Goal: Transaction & Acquisition: Purchase product/service

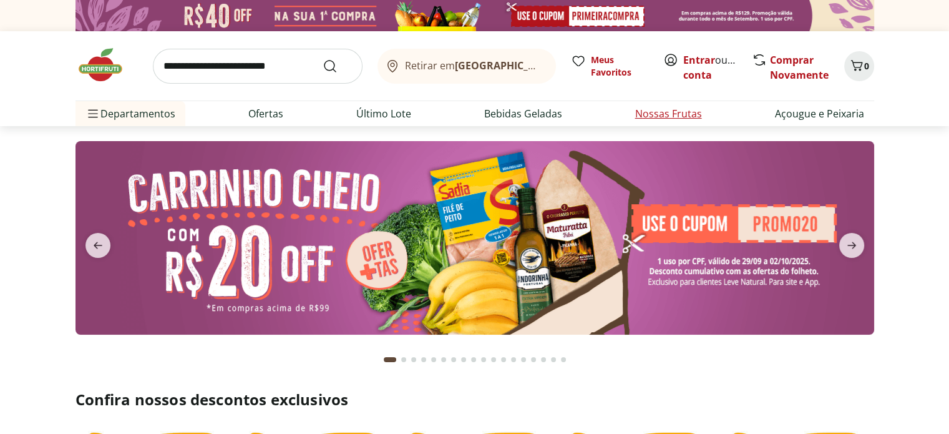
click at [655, 115] on link "Nossas Frutas" at bounding box center [668, 113] width 67 height 15
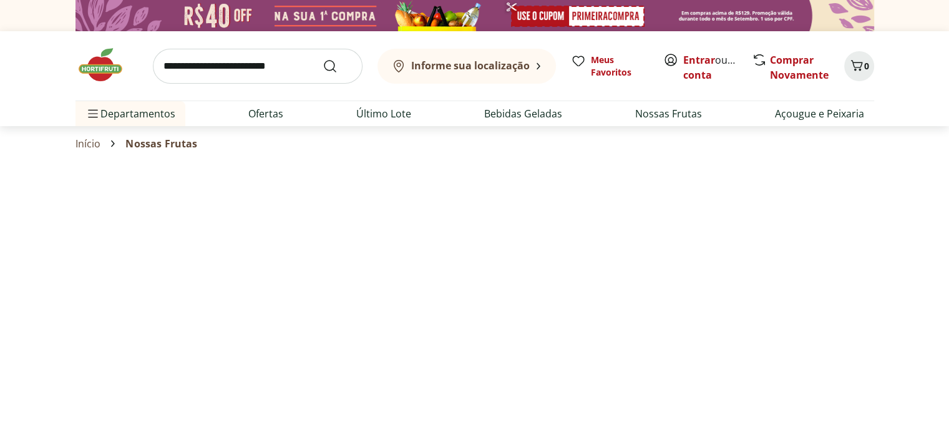
select select "**********"
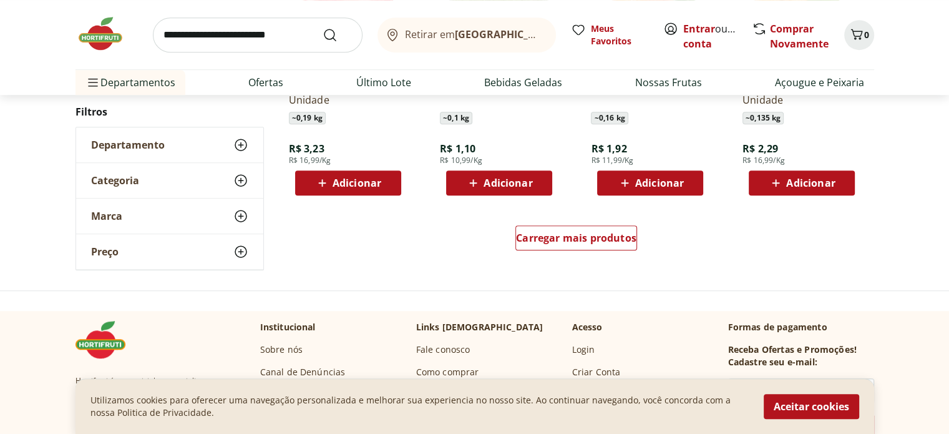
scroll to position [874, 0]
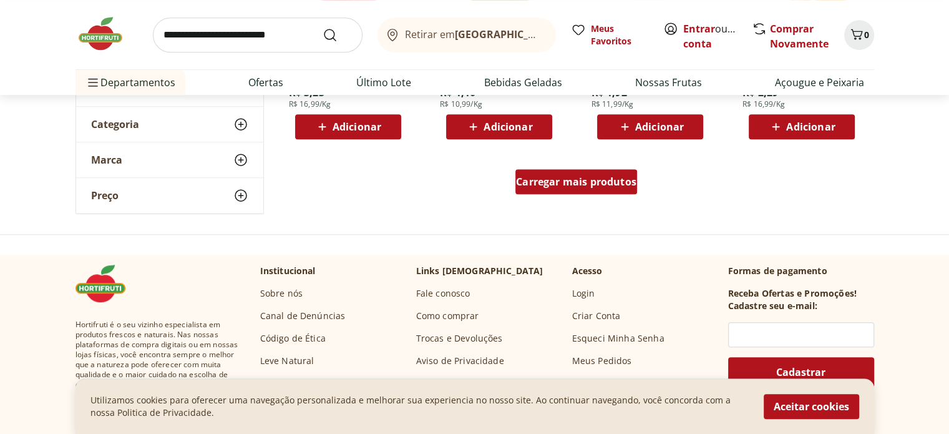
click at [572, 185] on span "Carregar mais produtos" at bounding box center [576, 182] width 120 height 10
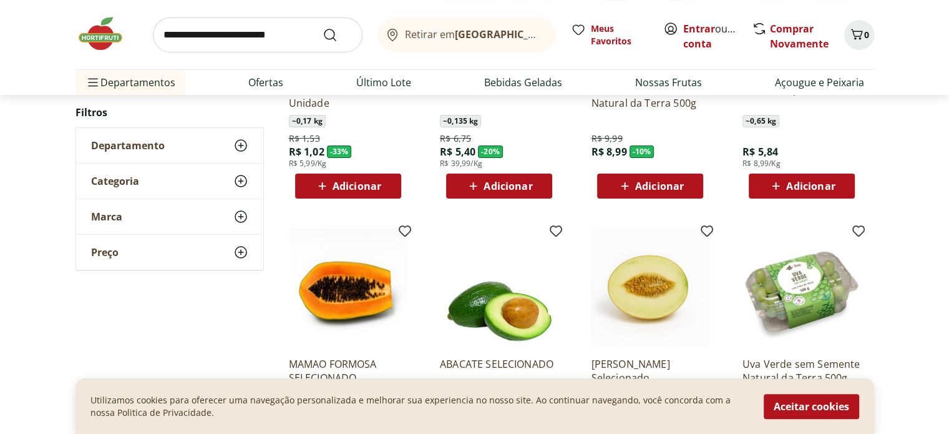
scroll to position [125, 0]
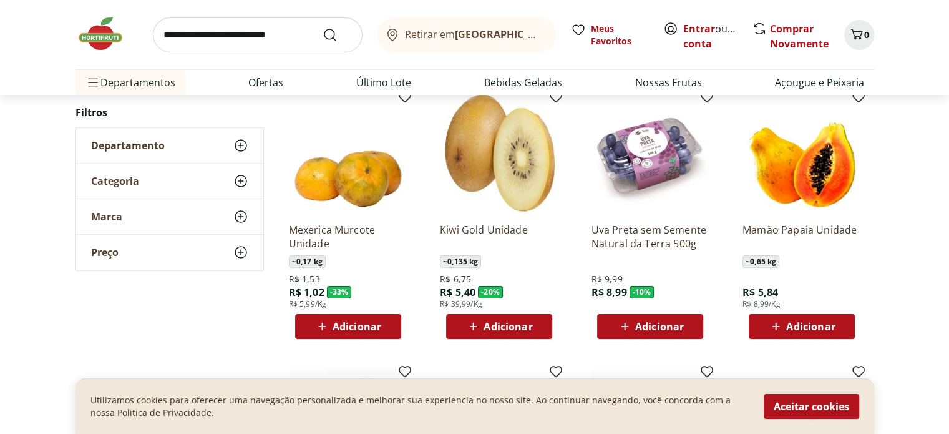
click at [815, 328] on span "Adicionar" at bounding box center [810, 326] width 49 height 10
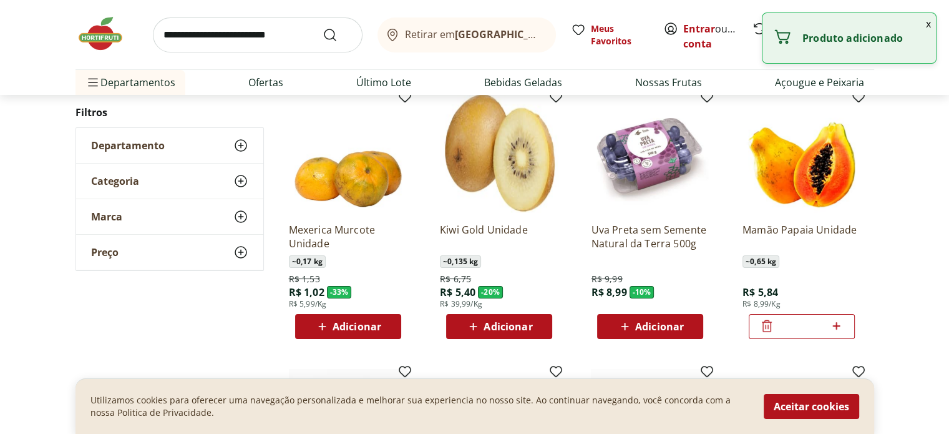
click at [838, 321] on icon at bounding box center [837, 325] width 16 height 15
type input "*"
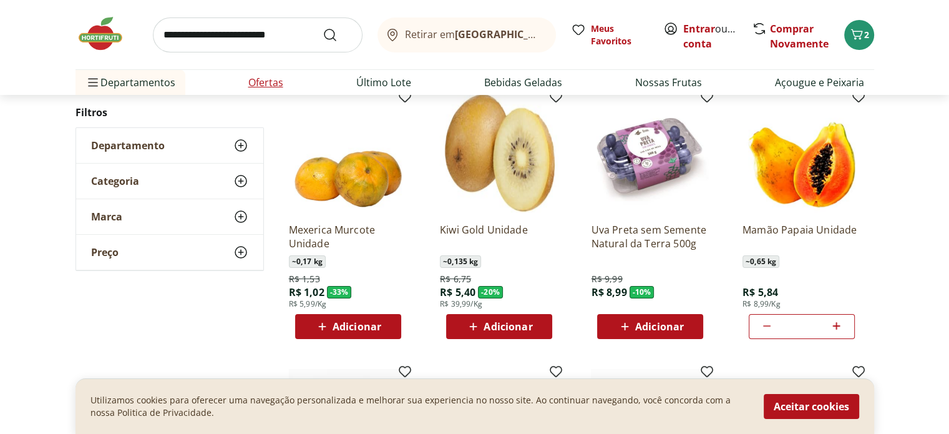
click at [276, 81] on link "Ofertas" at bounding box center [265, 82] width 35 height 15
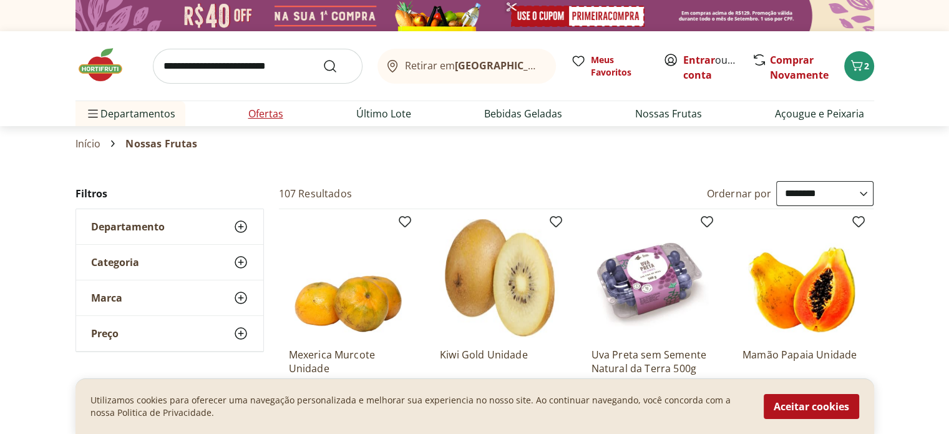
select select "**********"
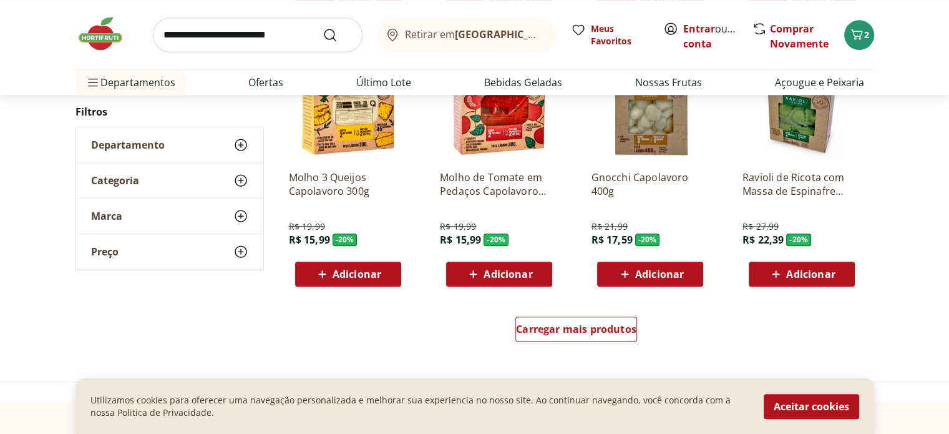
scroll to position [749, 0]
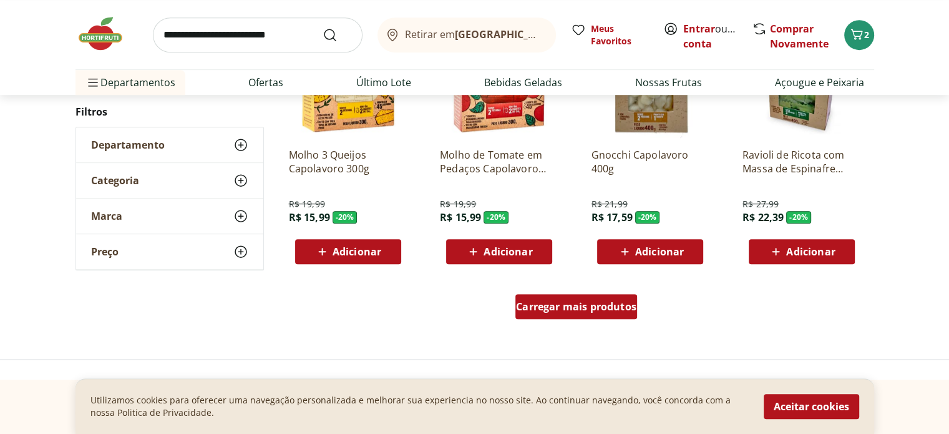
click at [567, 303] on span "Carregar mais produtos" at bounding box center [576, 306] width 120 height 10
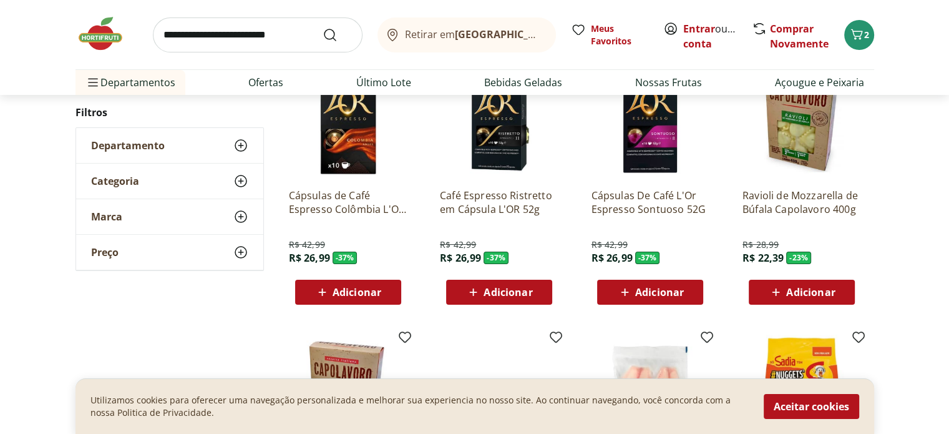
scroll to position [0, 0]
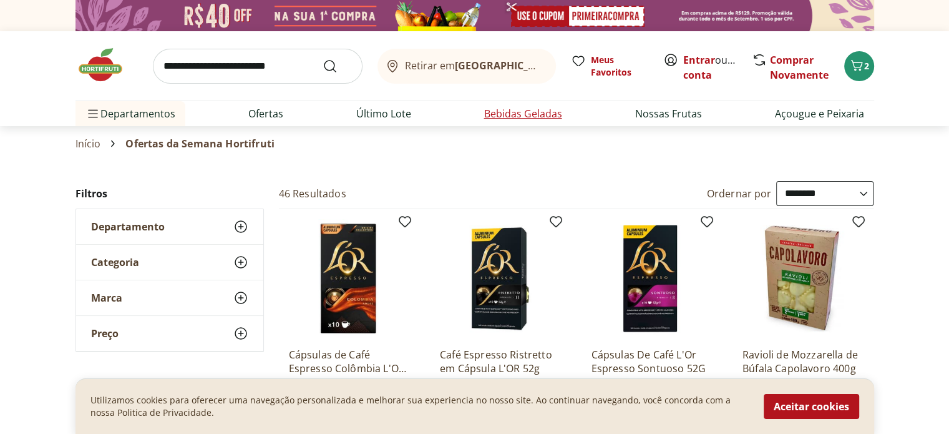
click at [532, 114] on link "Bebidas Geladas" at bounding box center [523, 113] width 78 height 15
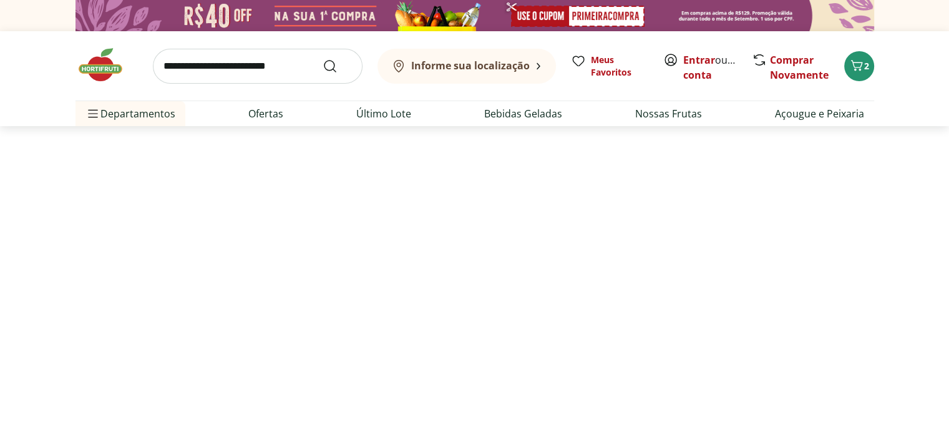
select select "**********"
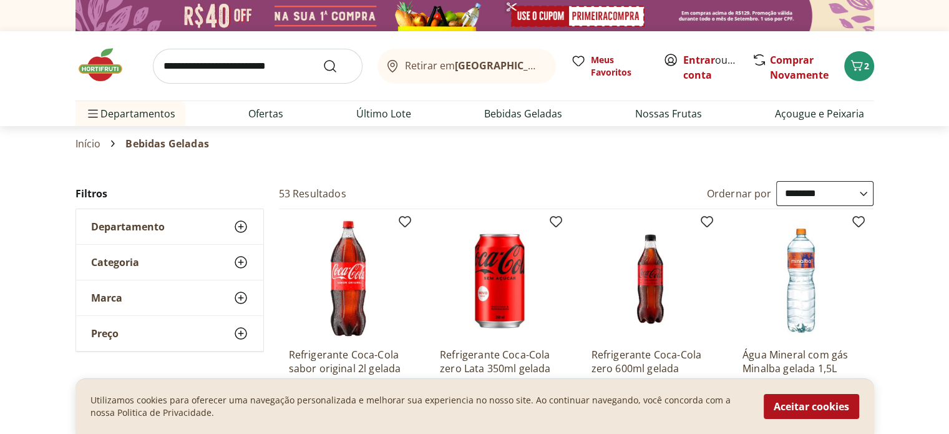
click at [212, 72] on input "search" at bounding box center [258, 66] width 210 height 35
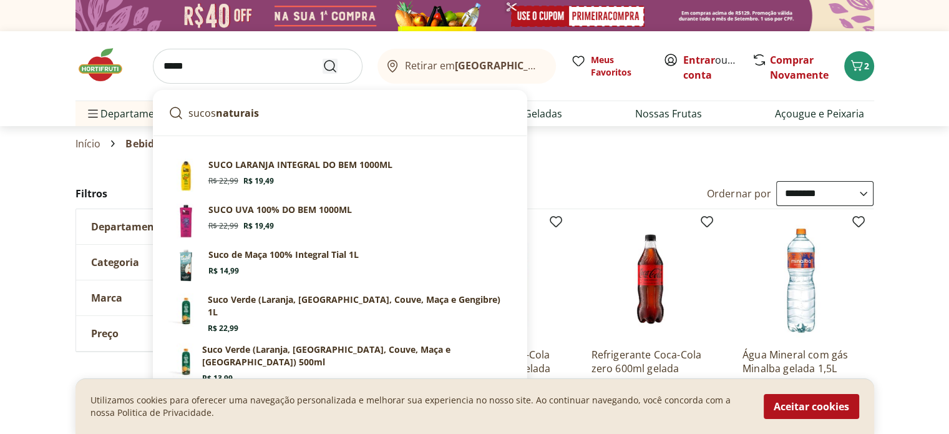
type input "*****"
click at [327, 69] on icon "Submit Search" at bounding box center [330, 66] width 15 height 15
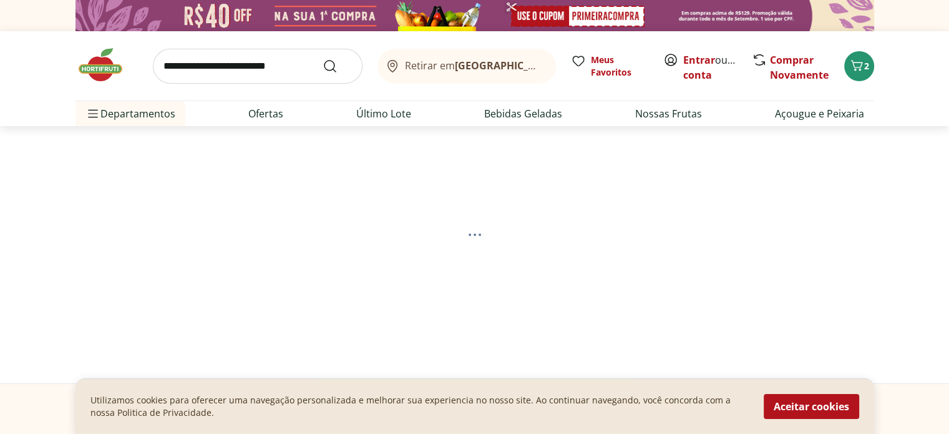
select select "**********"
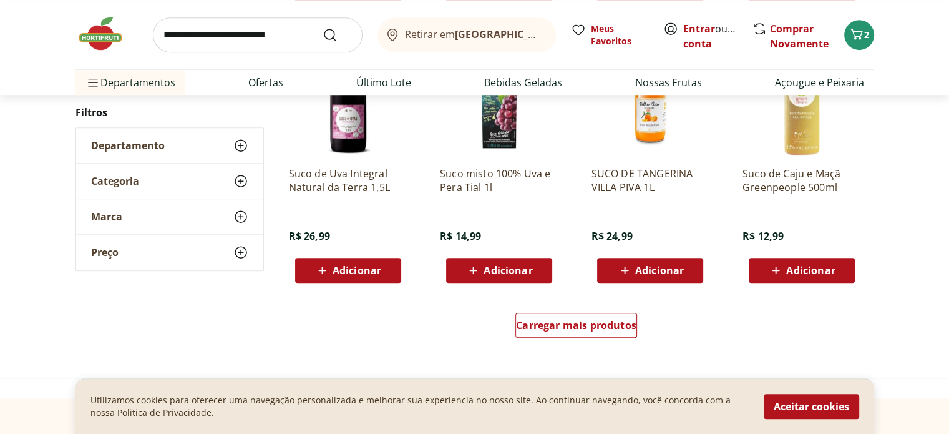
scroll to position [936, 0]
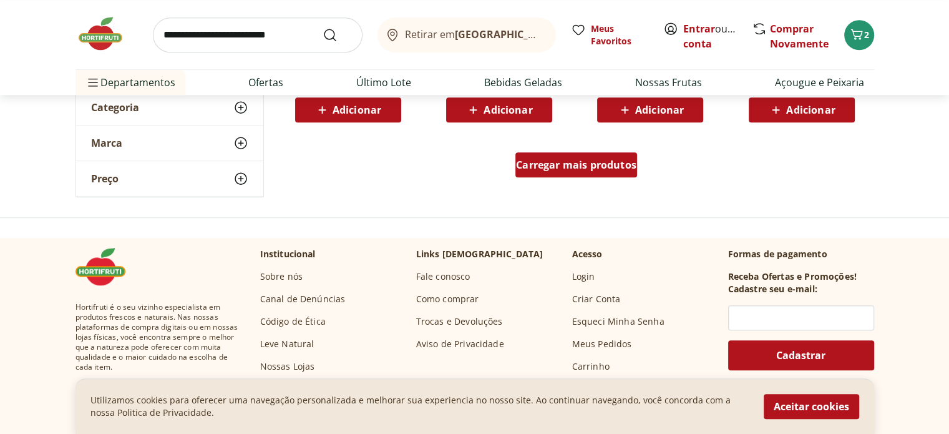
click at [557, 167] on span "Carregar mais produtos" at bounding box center [576, 165] width 120 height 10
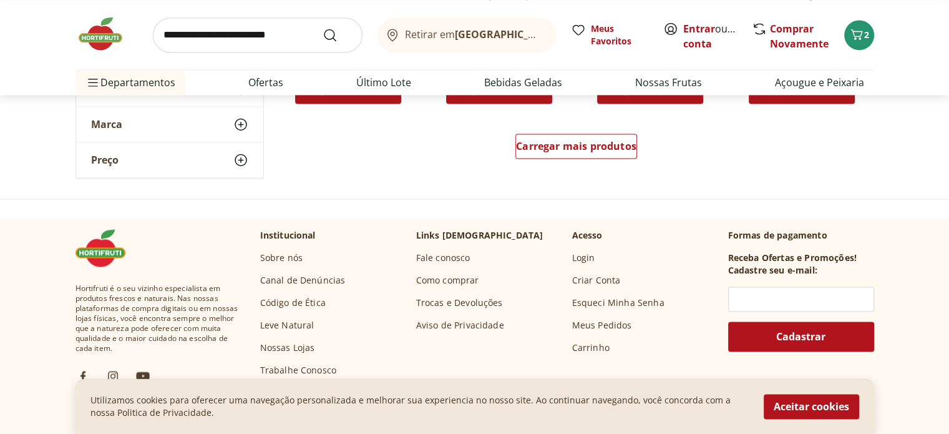
scroll to position [1748, 0]
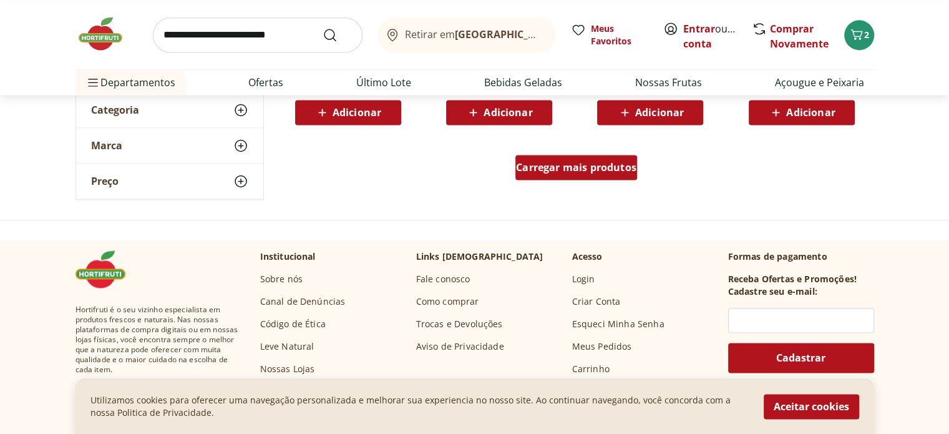
click at [555, 165] on span "Carregar mais produtos" at bounding box center [576, 167] width 120 height 10
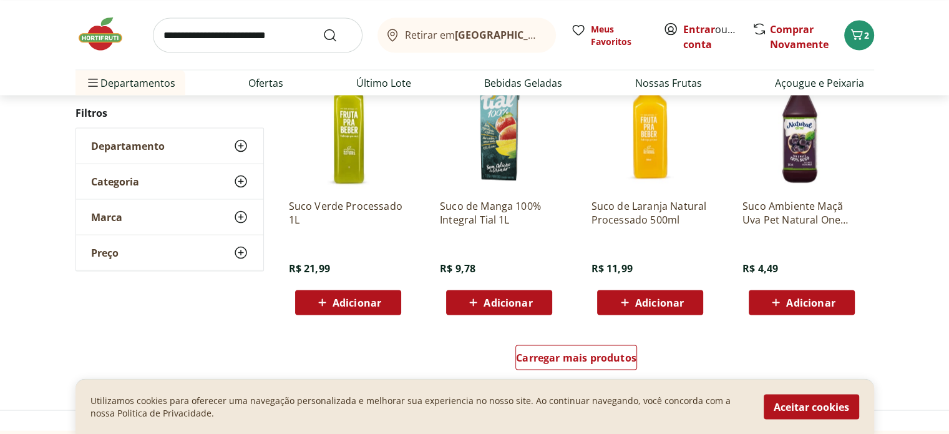
scroll to position [2434, 0]
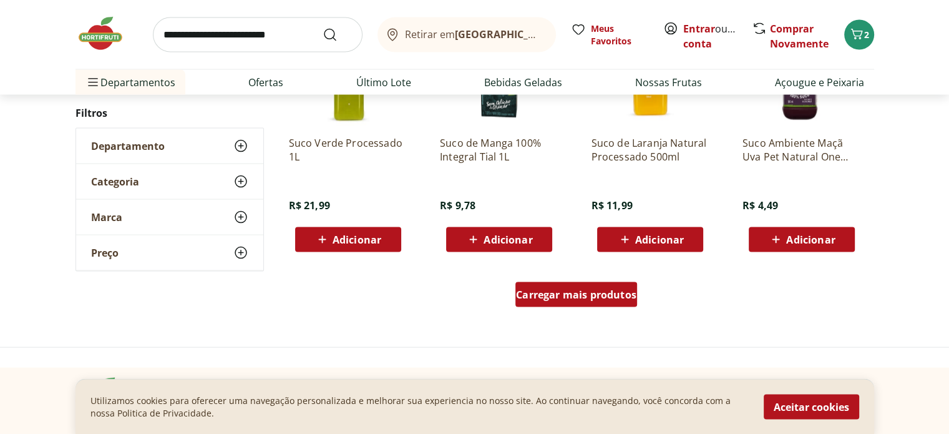
click at [584, 296] on span "Carregar mais produtos" at bounding box center [576, 295] width 120 height 10
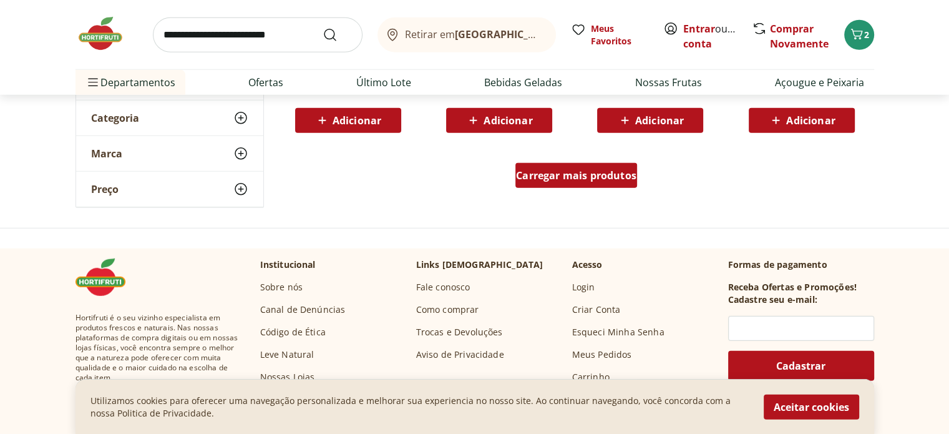
scroll to position [3371, 0]
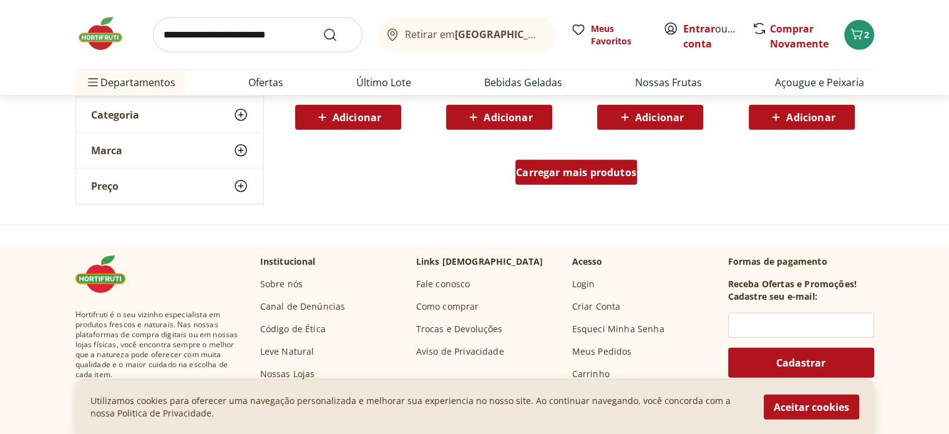
click at [572, 173] on span "Carregar mais produtos" at bounding box center [576, 172] width 120 height 10
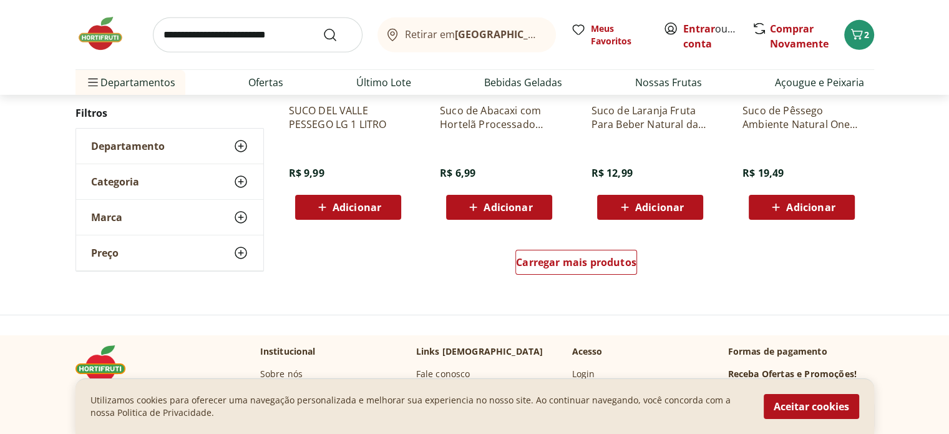
scroll to position [4182, 0]
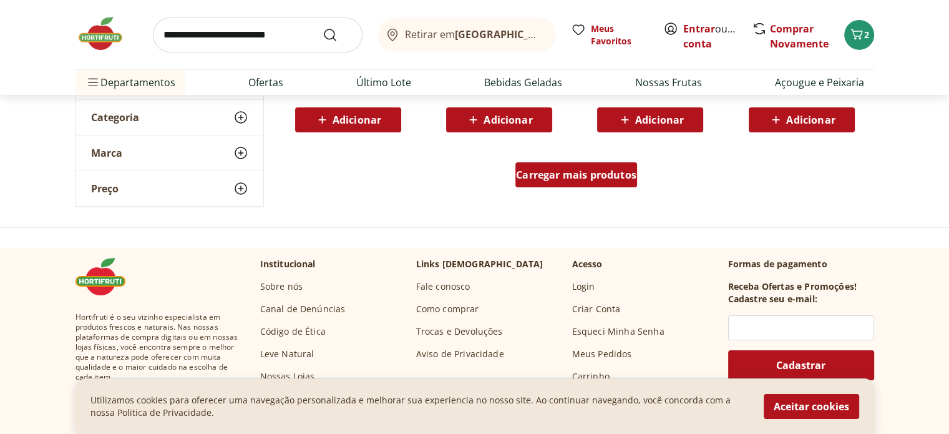
click at [567, 179] on span "Carregar mais produtos" at bounding box center [576, 175] width 120 height 10
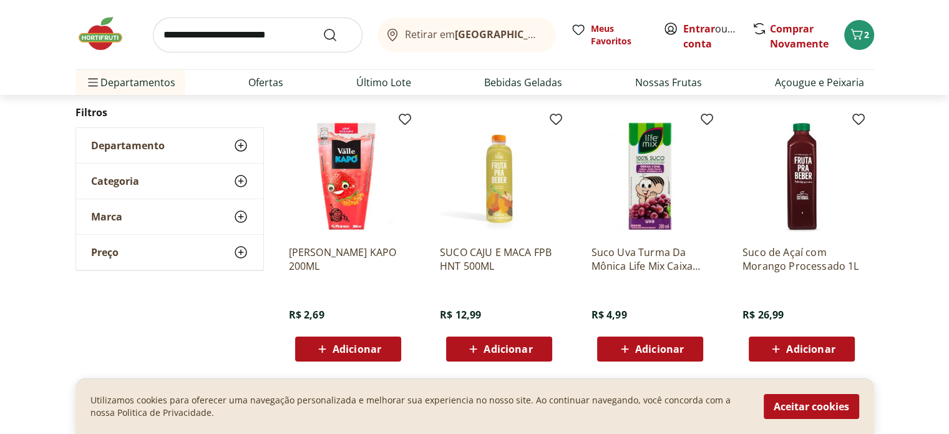
scroll to position [4619, 0]
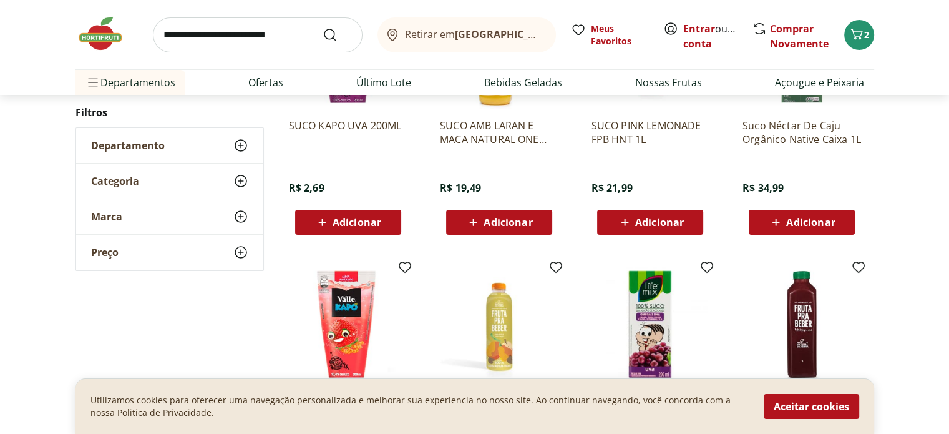
click at [230, 37] on input "search" at bounding box center [258, 34] width 210 height 35
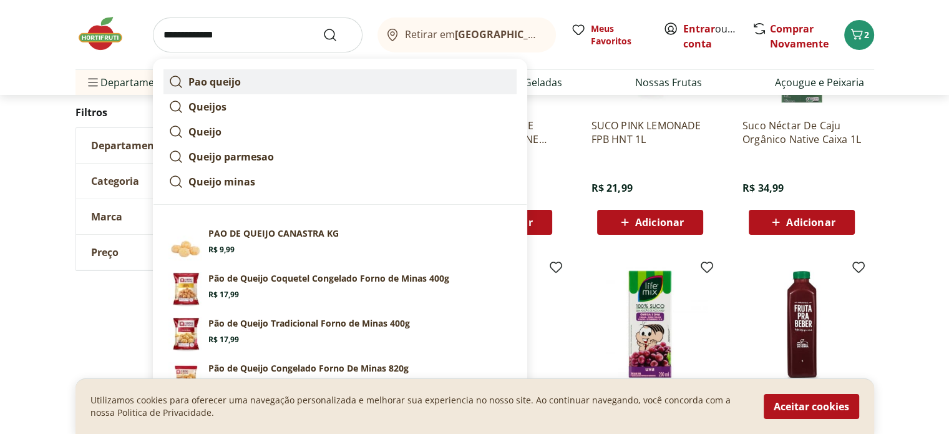
click at [217, 77] on strong "Pao queijo" at bounding box center [215, 82] width 52 height 14
type input "**********"
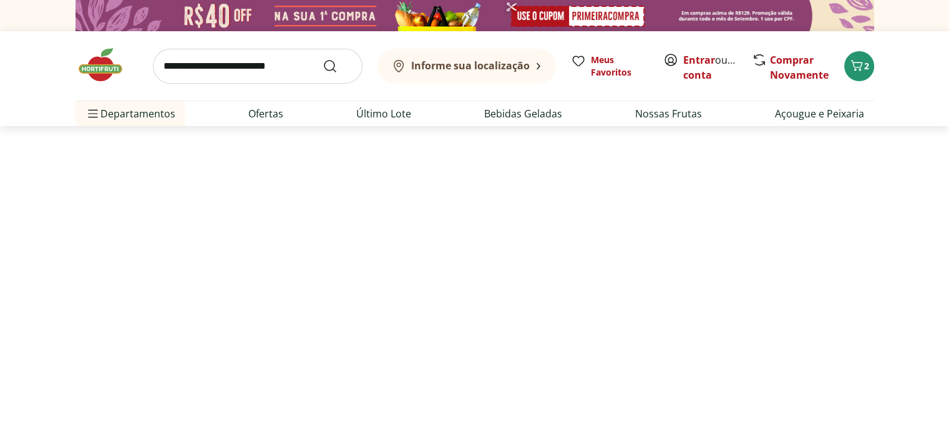
select select "**********"
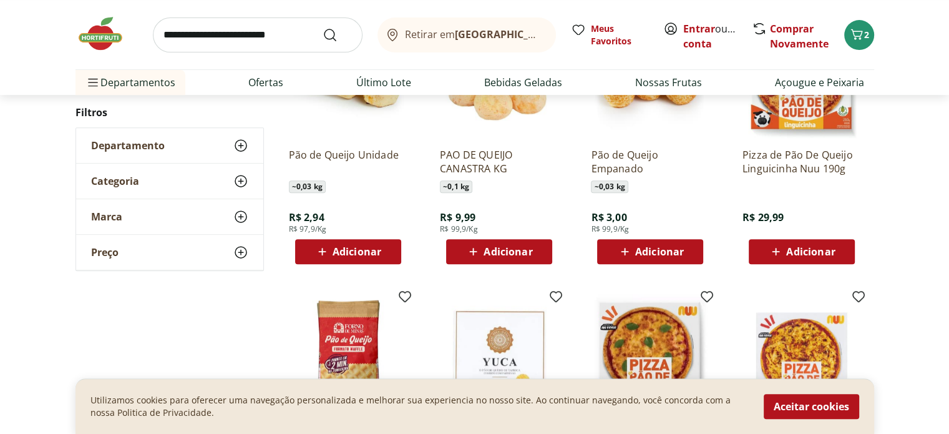
scroll to position [499, 0]
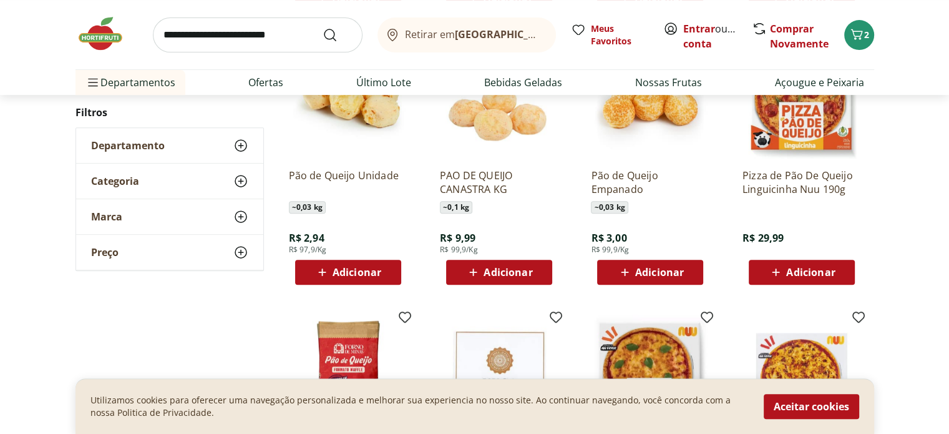
click at [654, 272] on span "Adicionar" at bounding box center [659, 272] width 49 height 10
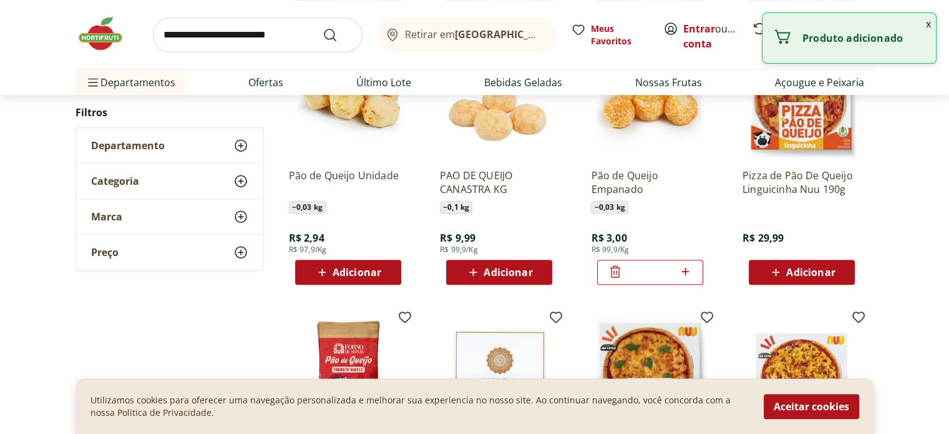
click at [687, 273] on icon at bounding box center [686, 271] width 16 height 15
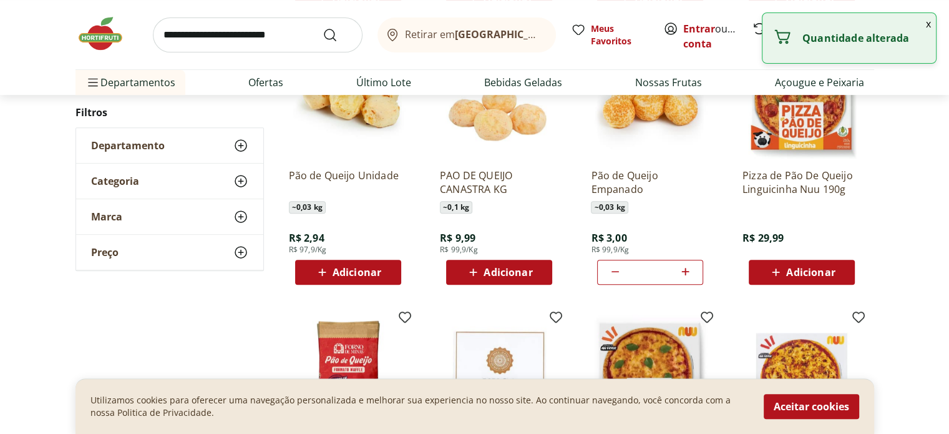
click at [687, 273] on icon at bounding box center [686, 271] width 16 height 15
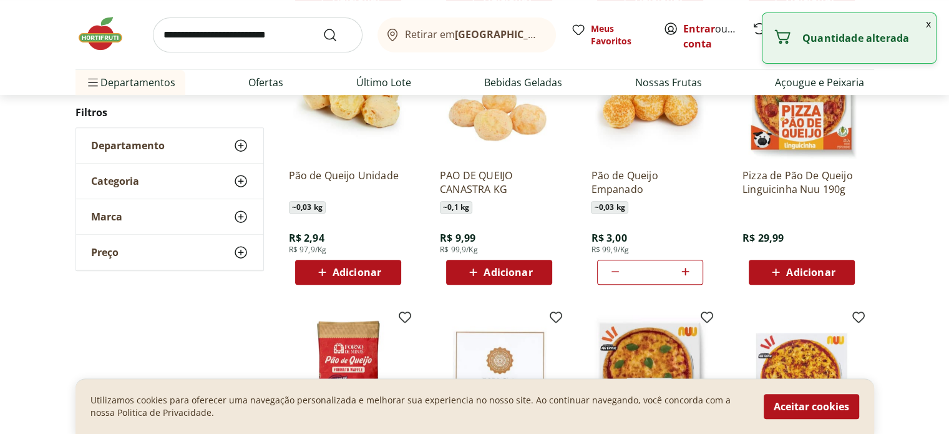
click at [617, 270] on icon at bounding box center [615, 271] width 15 height 15
type input "**"
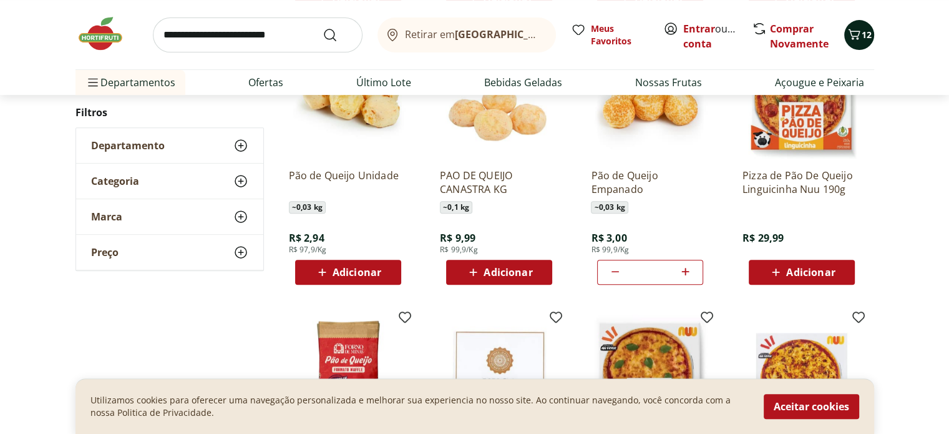
click at [855, 43] on div "12" at bounding box center [860, 35] width 10 height 20
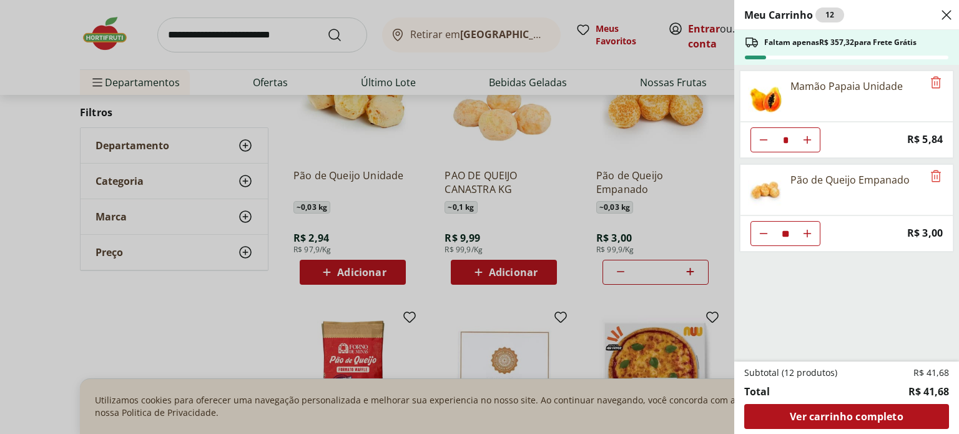
click at [401, 83] on div "Meu Carrinho 12 Faltam apenas R$ 357,32 para Frete Grátis Mamão Papaia Unidade …" at bounding box center [479, 217] width 959 height 434
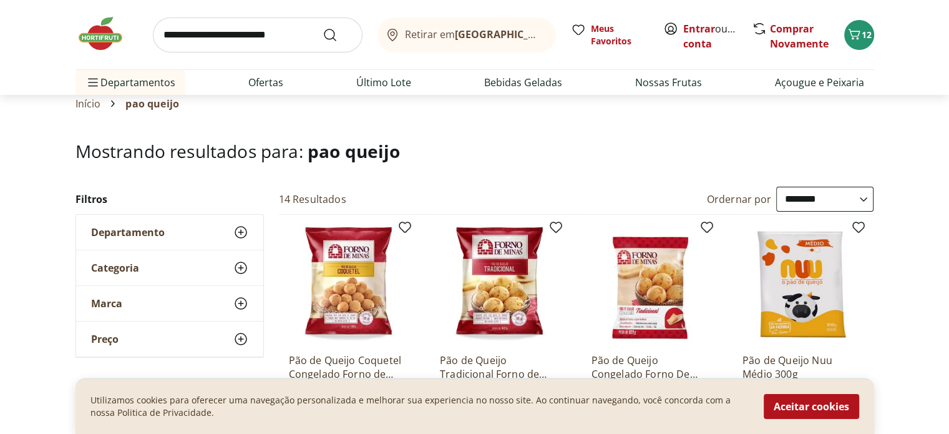
scroll to position [0, 0]
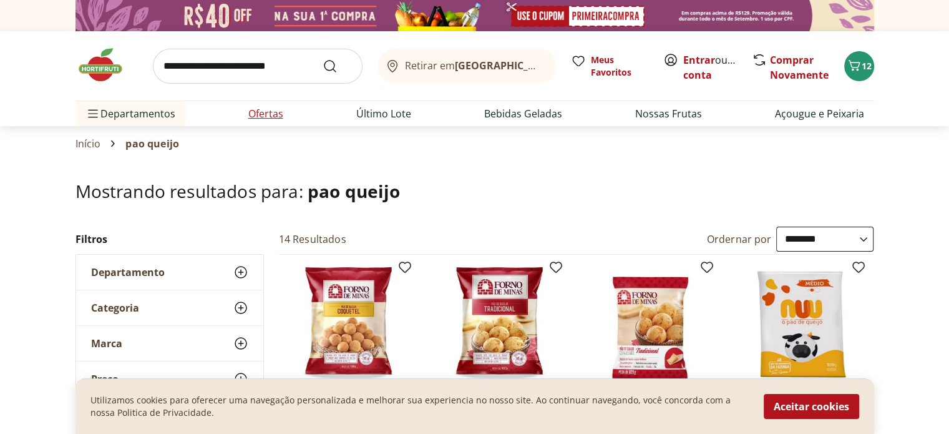
click at [270, 112] on link "Ofertas" at bounding box center [265, 113] width 35 height 15
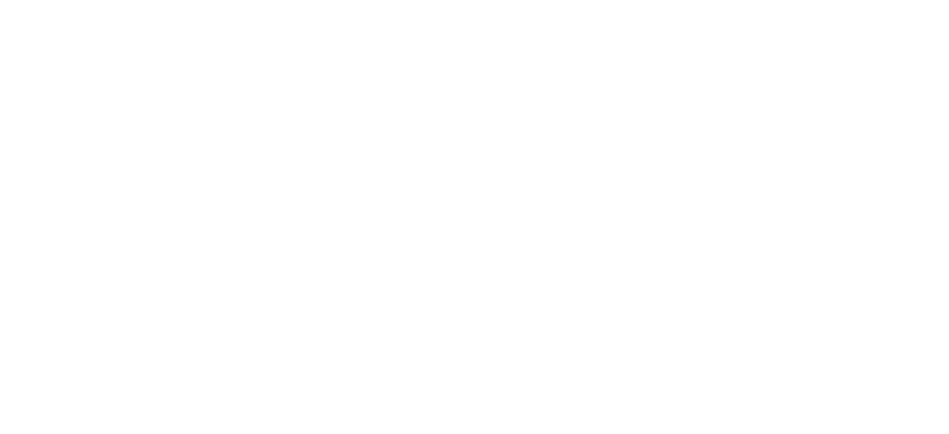
select select "**********"
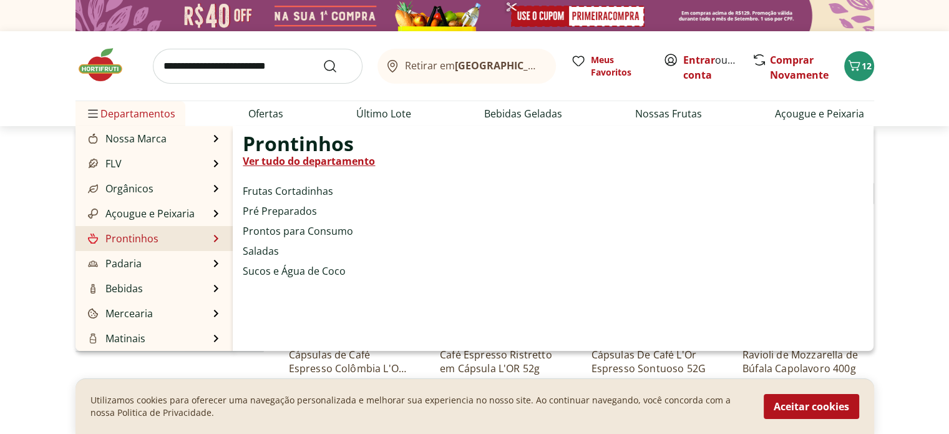
click at [147, 237] on link "Prontinhos" at bounding box center [122, 238] width 73 height 15
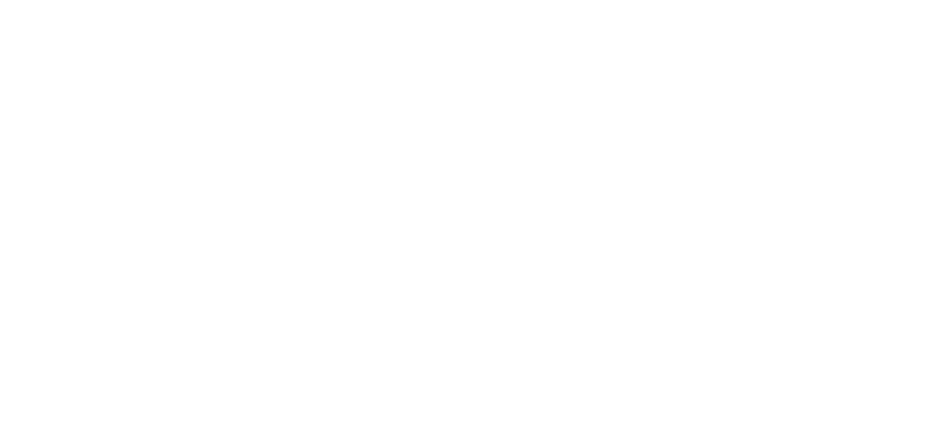
select select "**********"
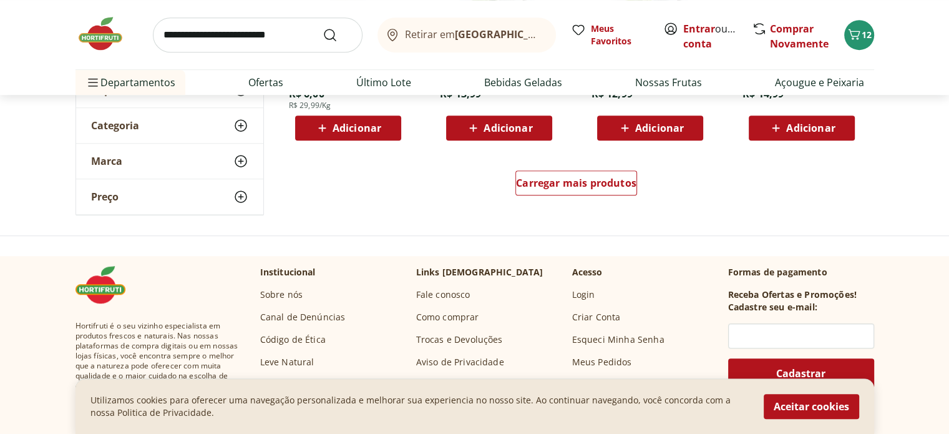
scroll to position [874, 0]
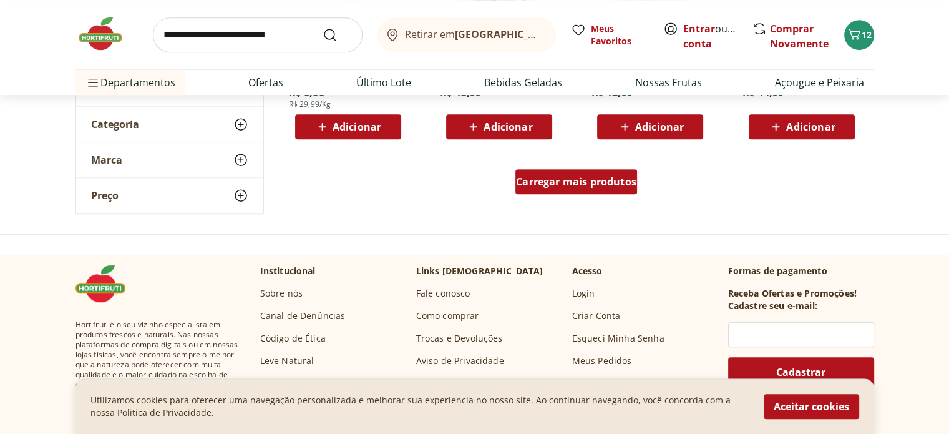
click at [562, 187] on span "Carregar mais produtos" at bounding box center [576, 182] width 120 height 10
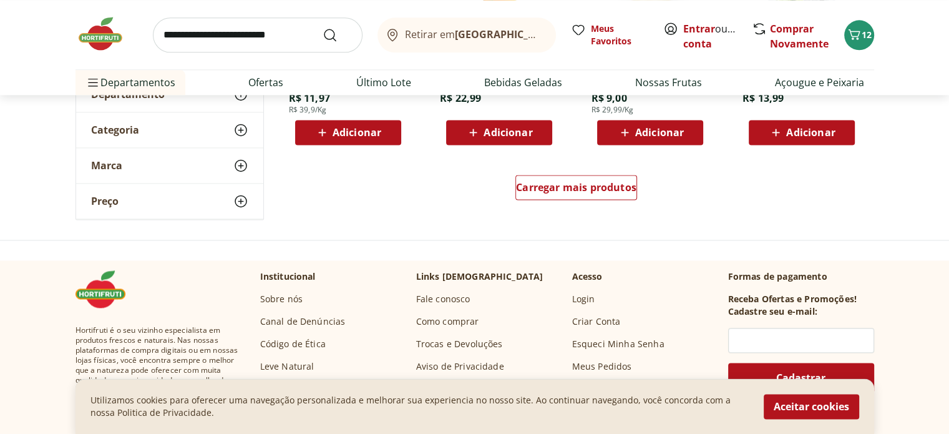
scroll to position [1685, 0]
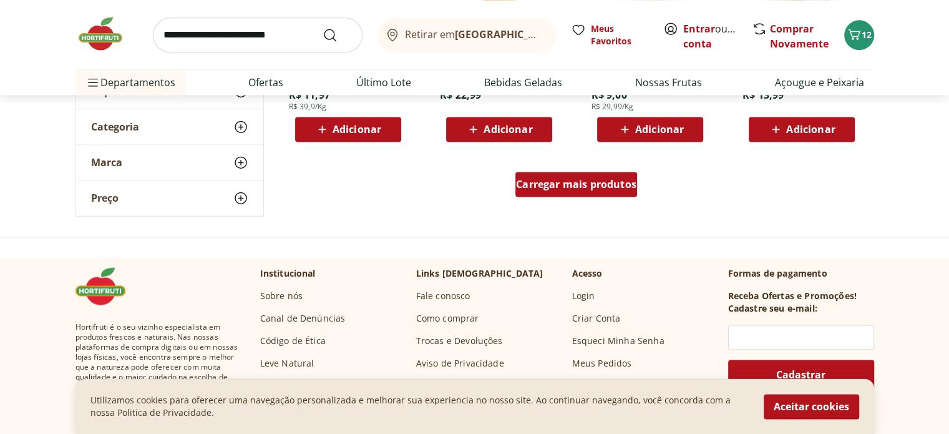
click at [557, 189] on span "Carregar mais produtos" at bounding box center [576, 184] width 120 height 10
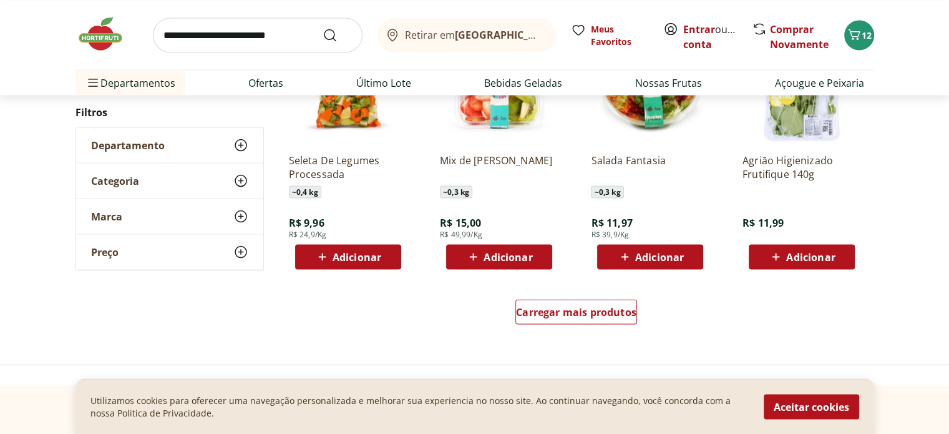
scroll to position [2434, 0]
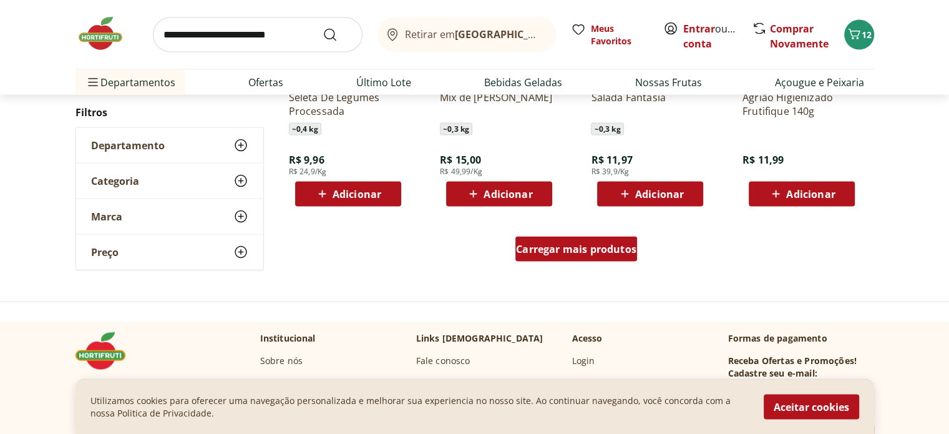
click at [561, 246] on span "Carregar mais produtos" at bounding box center [576, 249] width 120 height 10
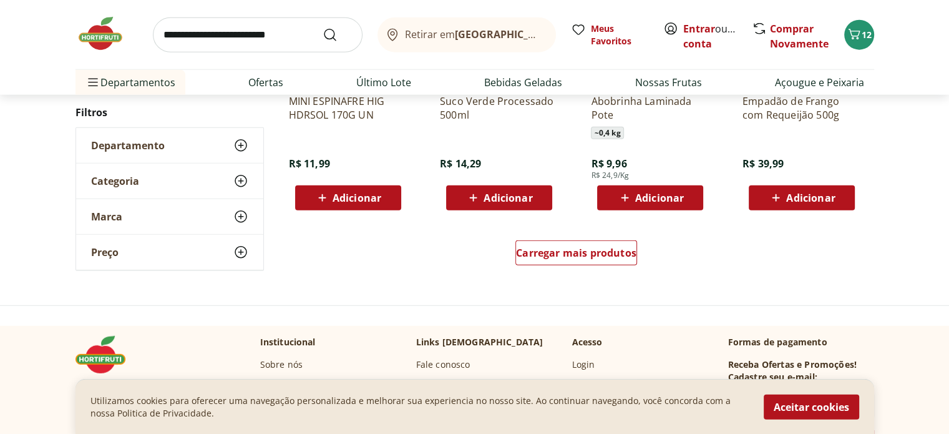
scroll to position [3246, 0]
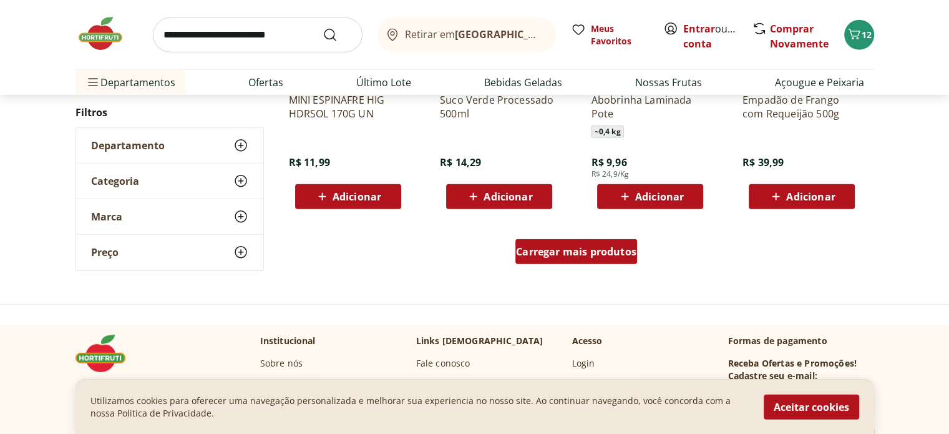
click at [562, 250] on span "Carregar mais produtos" at bounding box center [576, 252] width 120 height 10
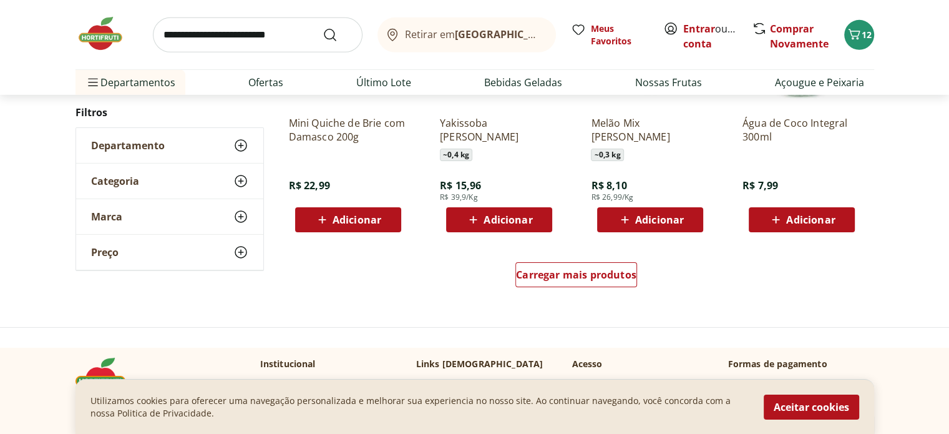
scroll to position [4057, 0]
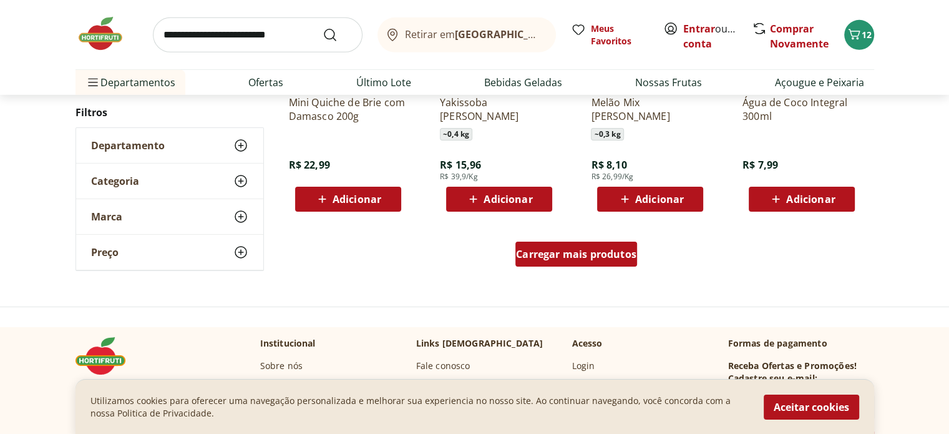
click at [556, 255] on span "Carregar mais produtos" at bounding box center [576, 254] width 120 height 10
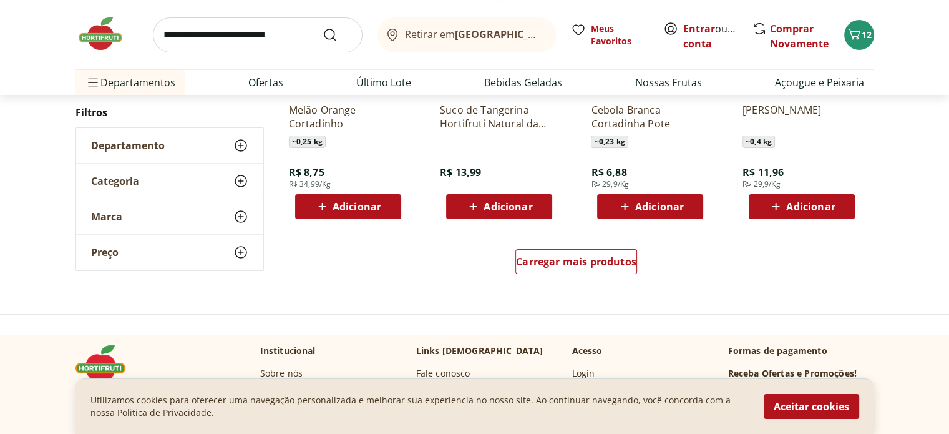
scroll to position [4931, 0]
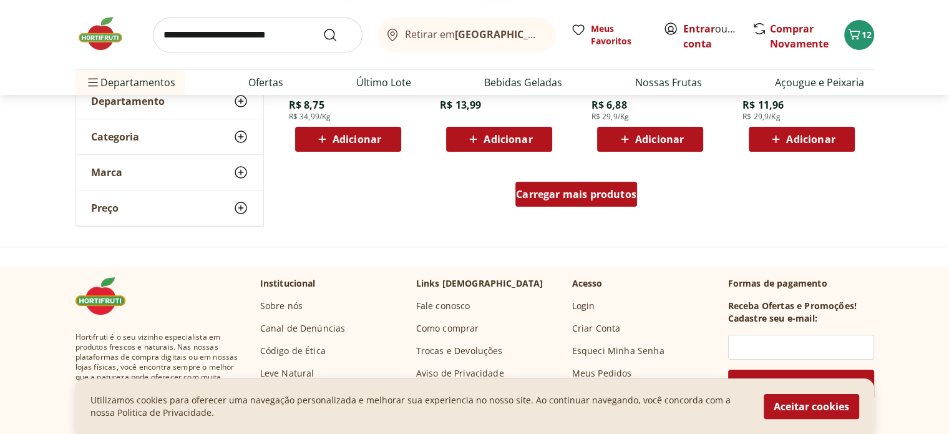
click at [594, 194] on span "Carregar mais produtos" at bounding box center [576, 194] width 120 height 10
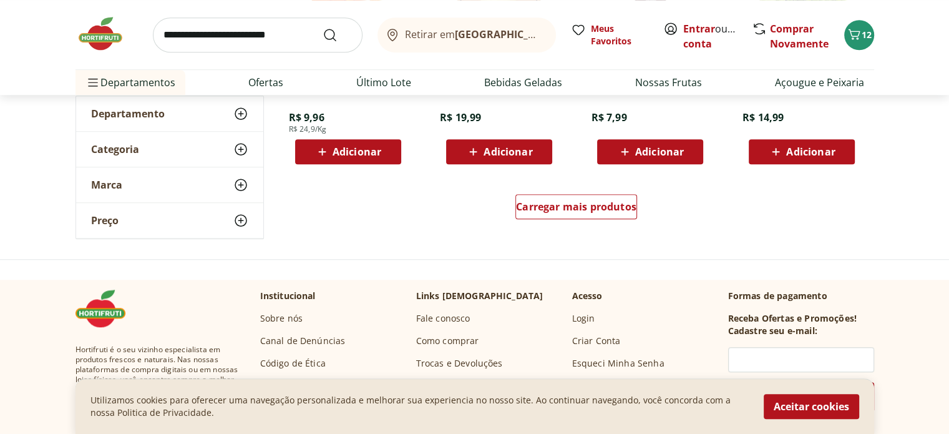
scroll to position [5743, 0]
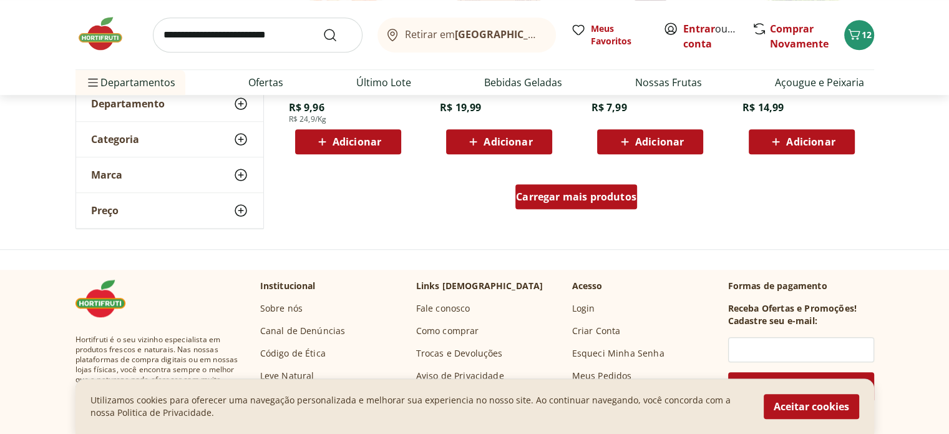
click at [581, 194] on span "Carregar mais produtos" at bounding box center [576, 197] width 120 height 10
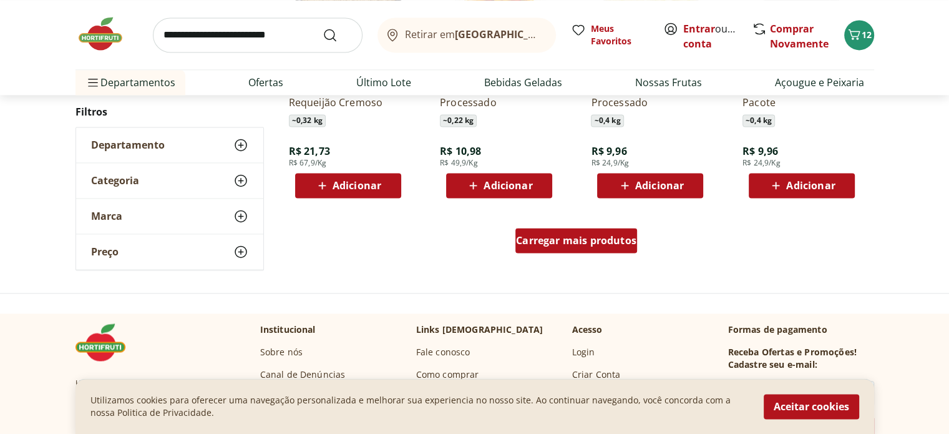
scroll to position [6554, 0]
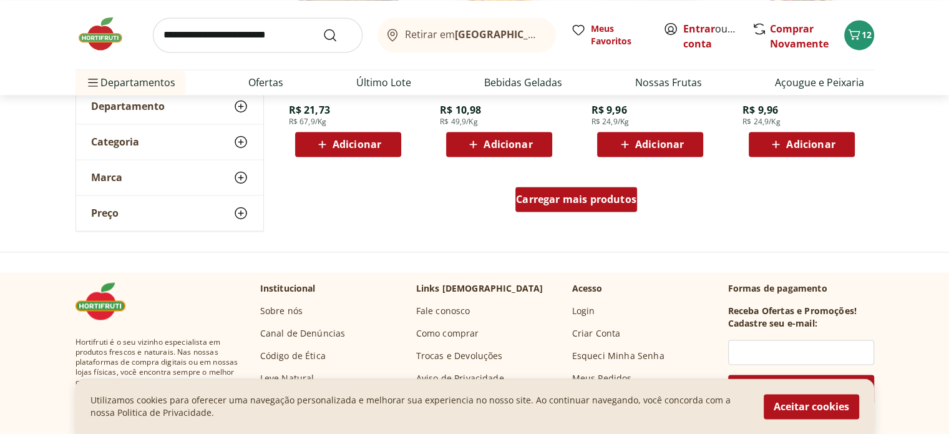
click at [579, 203] on span "Carregar mais produtos" at bounding box center [576, 199] width 120 height 10
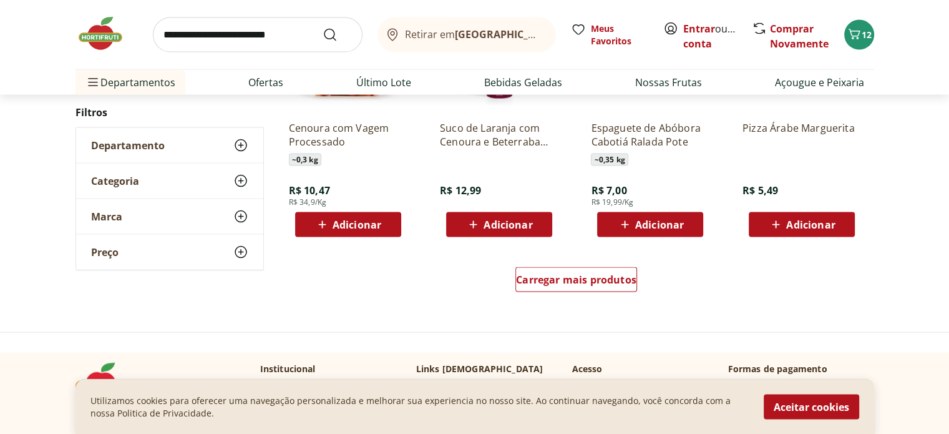
scroll to position [7303, 0]
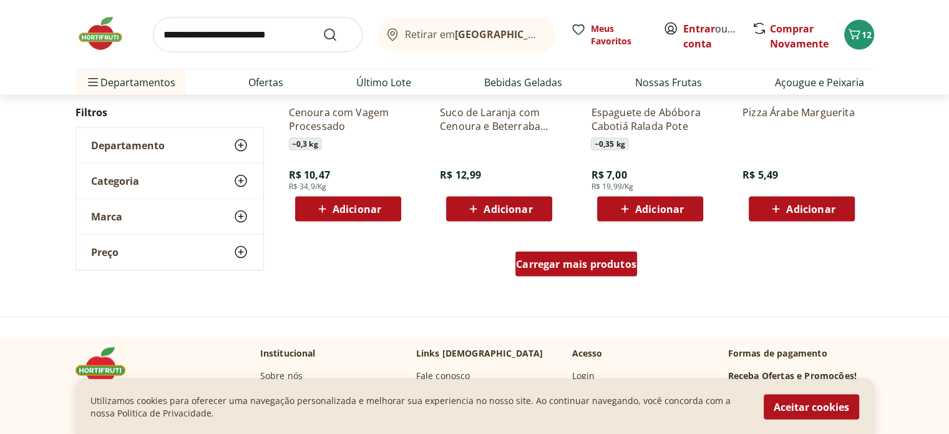
click at [614, 267] on span "Carregar mais produtos" at bounding box center [576, 264] width 120 height 10
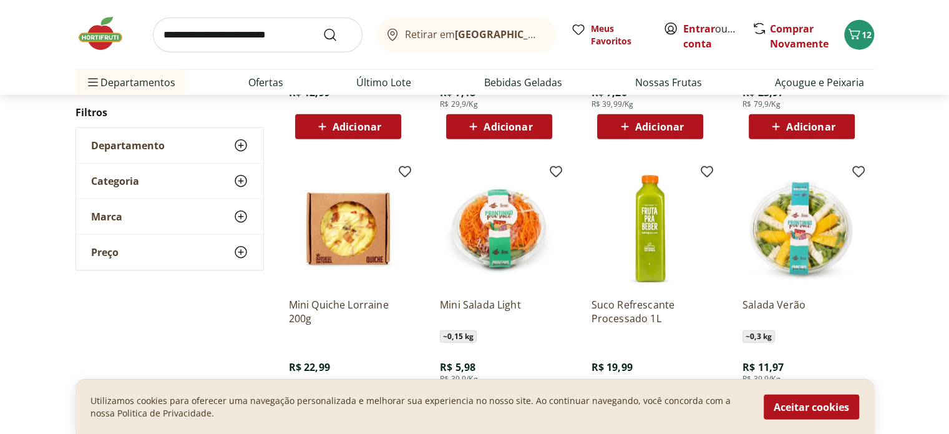
scroll to position [7927, 0]
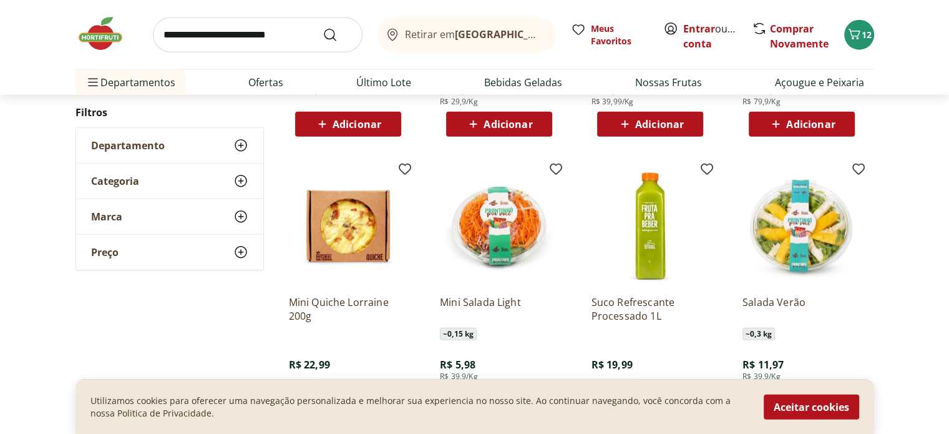
click at [645, 257] on img at bounding box center [650, 226] width 119 height 119
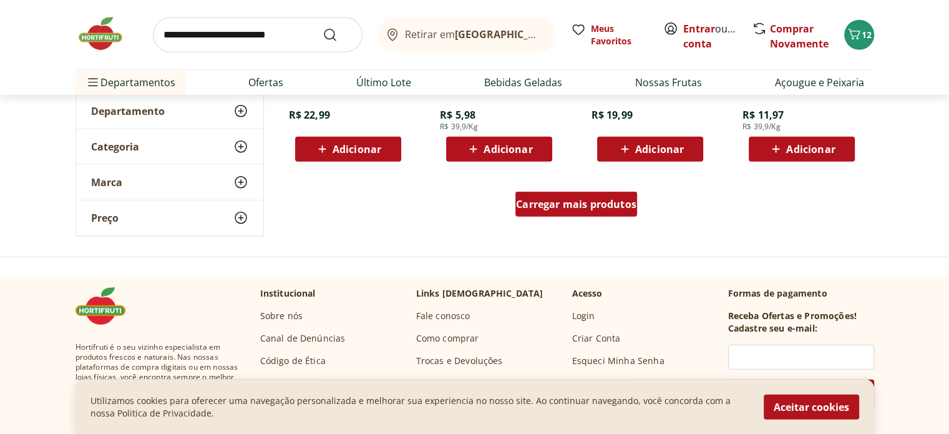
click at [579, 214] on div "Carregar mais produtos" at bounding box center [577, 204] width 122 height 25
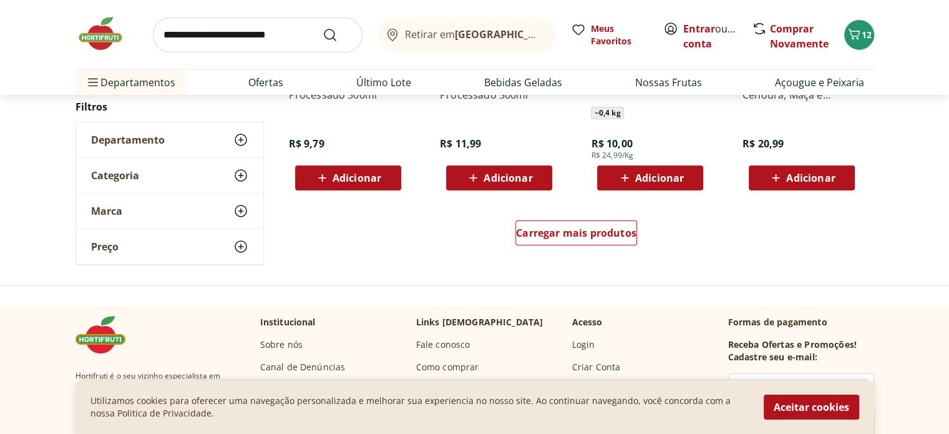
scroll to position [8988, 0]
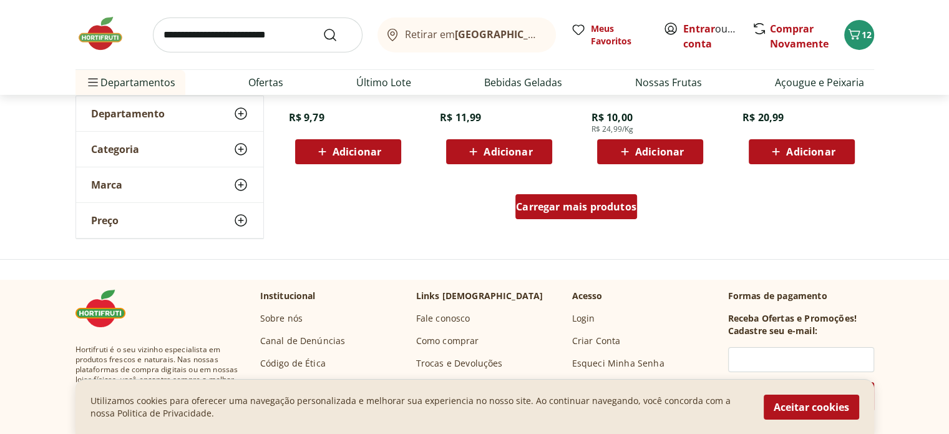
click at [573, 214] on div "Carregar mais produtos" at bounding box center [577, 206] width 122 height 25
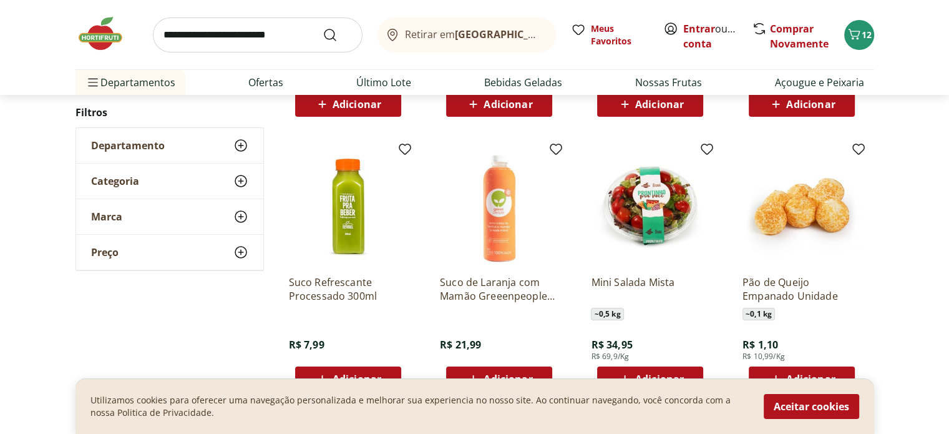
scroll to position [9363, 0]
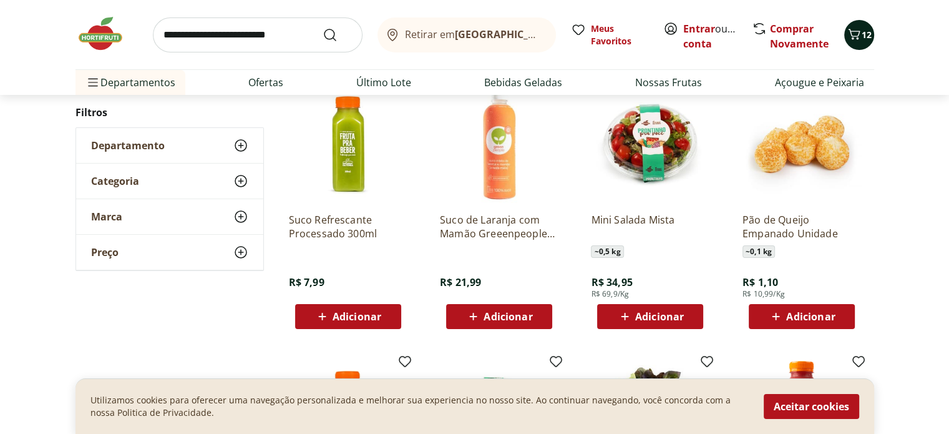
click at [845, 37] on button "12" at bounding box center [860, 35] width 30 height 30
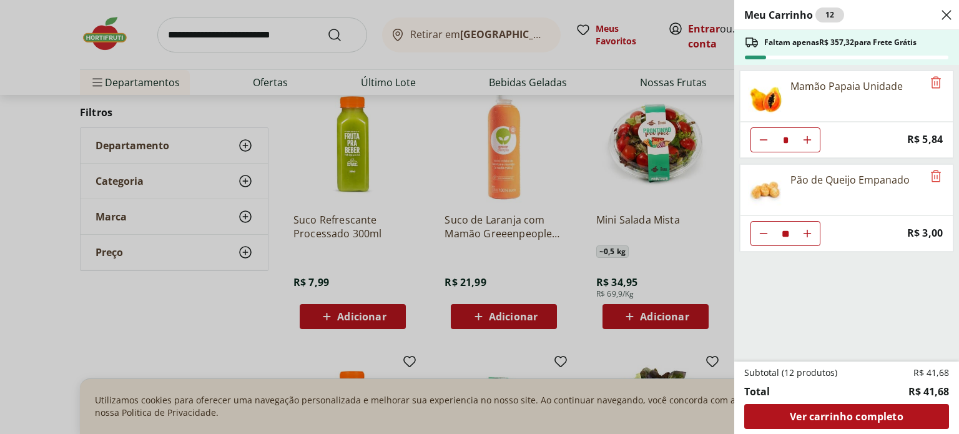
click at [527, 232] on div "Meu Carrinho 12 Faltam apenas R$ 357,32 para Frete Grátis Mamão Papaia Unidade …" at bounding box center [479, 217] width 959 height 434
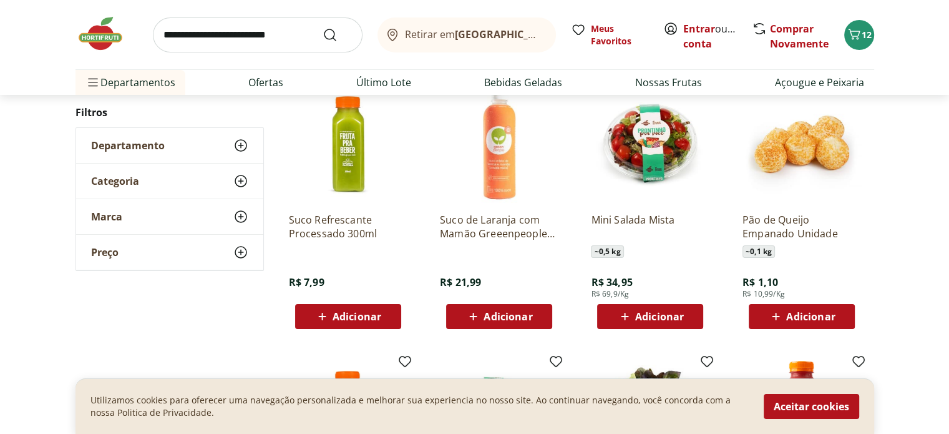
click at [804, 320] on span "Adicionar" at bounding box center [810, 316] width 49 height 10
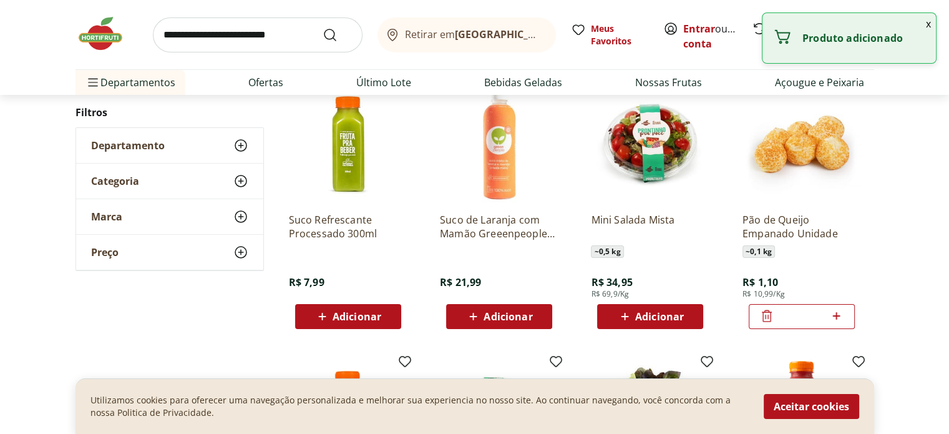
click at [840, 311] on icon at bounding box center [837, 315] width 16 height 15
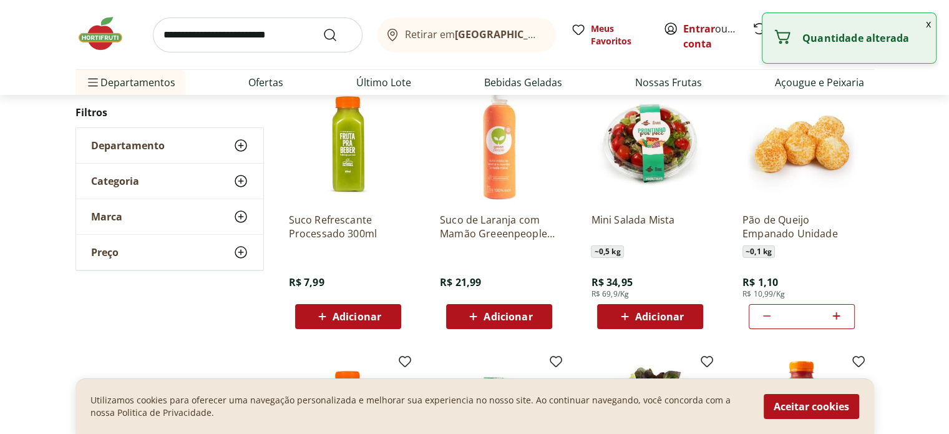
click at [840, 311] on icon at bounding box center [837, 315] width 16 height 15
type input "**"
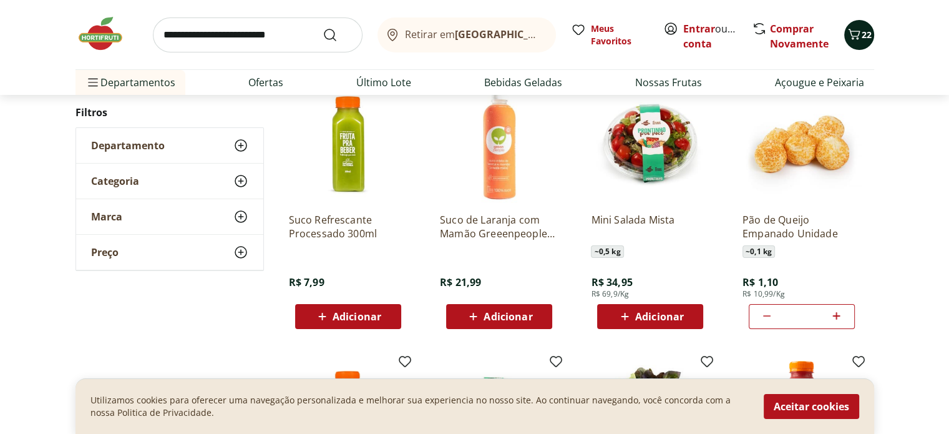
click at [849, 35] on icon "Carrinho" at bounding box center [854, 34] width 15 height 15
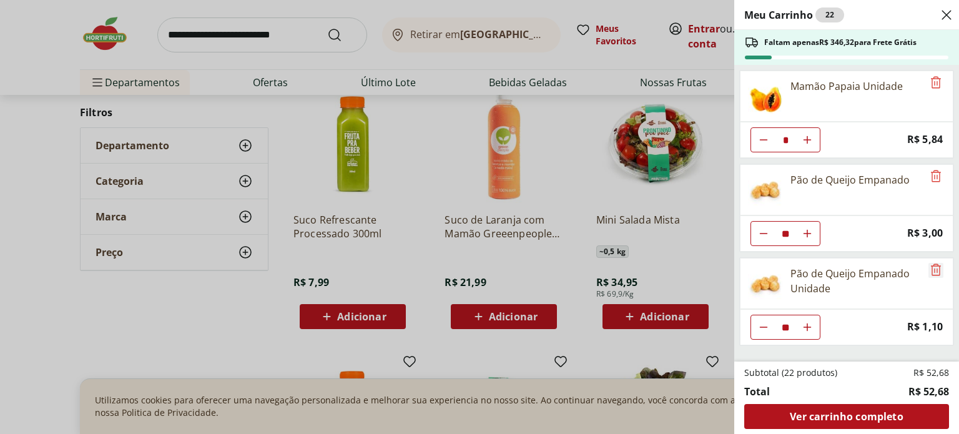
click at [932, 272] on icon "Remove" at bounding box center [935, 269] width 15 height 15
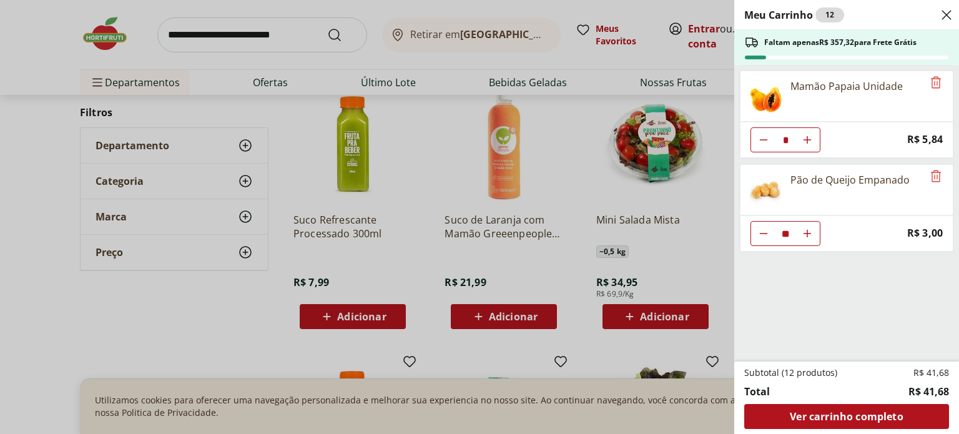
click at [192, 185] on div "Meu Carrinho 12 Faltam apenas R$ 357,32 para Frete Grátis Mamão Papaia Unidade …" at bounding box center [479, 217] width 959 height 434
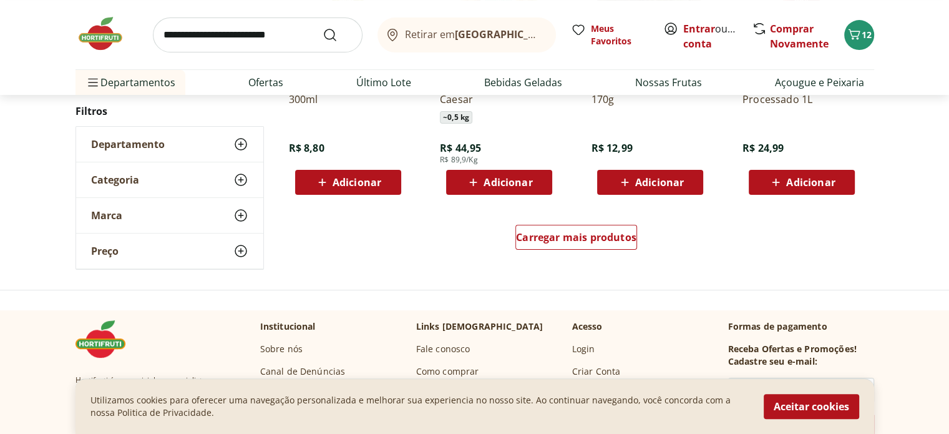
scroll to position [9800, 0]
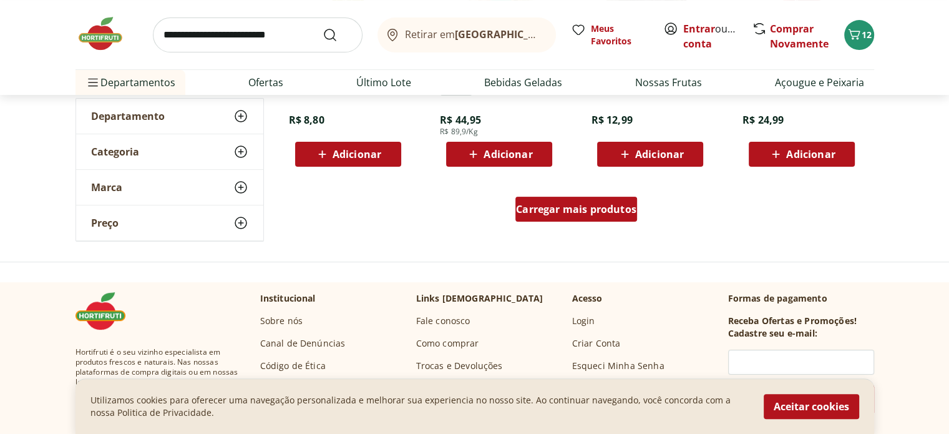
click at [556, 204] on span "Carregar mais produtos" at bounding box center [576, 209] width 120 height 10
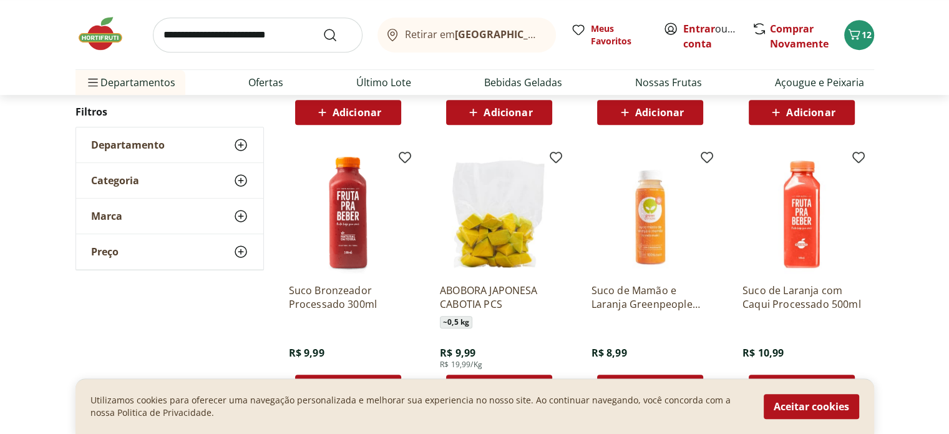
scroll to position [10174, 0]
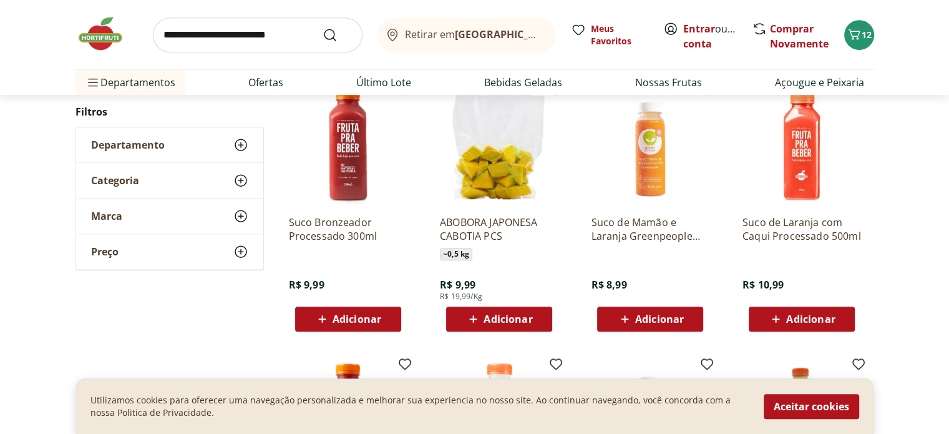
click at [650, 182] on img at bounding box center [650, 146] width 119 height 119
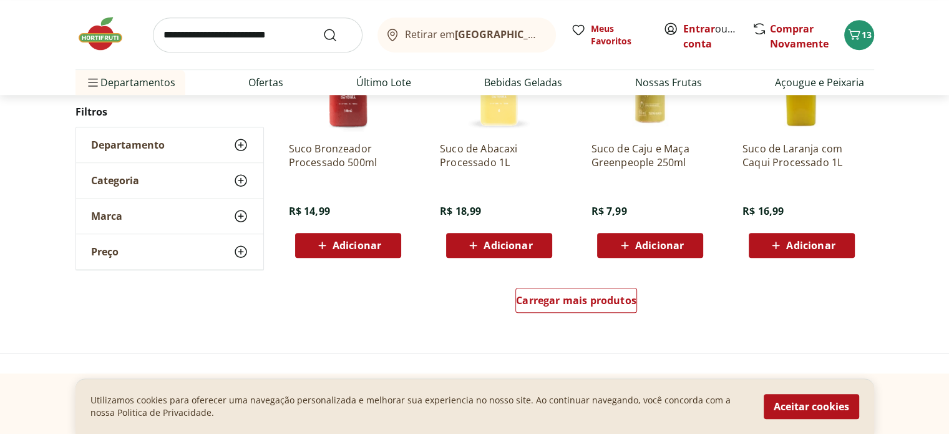
scroll to position [10549, 0]
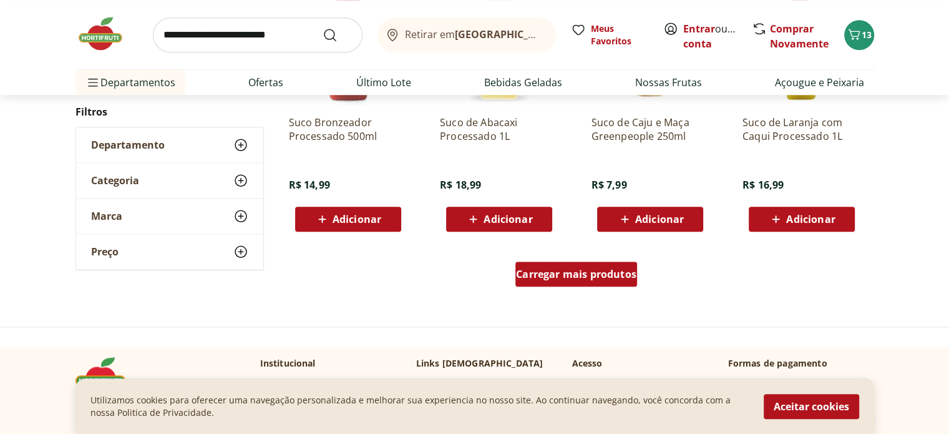
click at [613, 281] on div "Carregar mais produtos" at bounding box center [577, 274] width 122 height 25
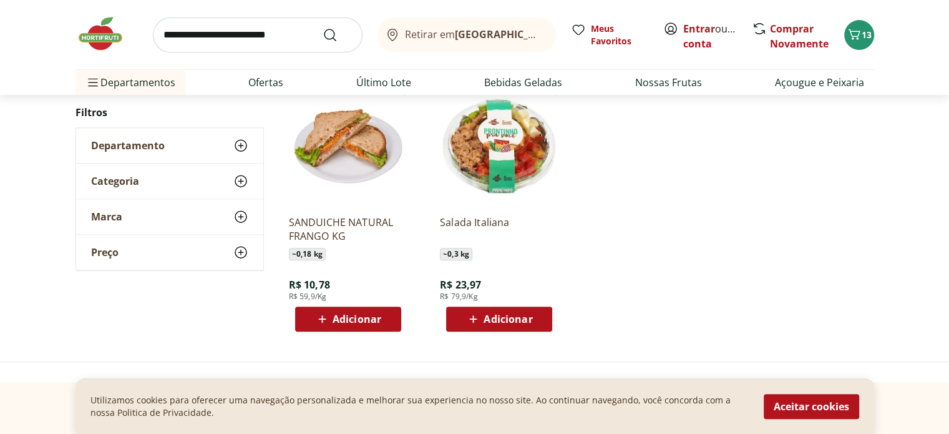
scroll to position [469, 0]
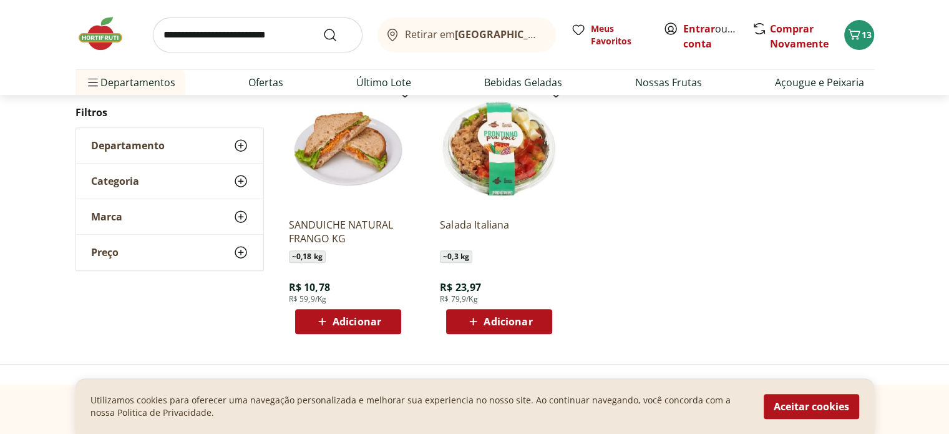
click at [363, 164] on img at bounding box center [348, 148] width 119 height 119
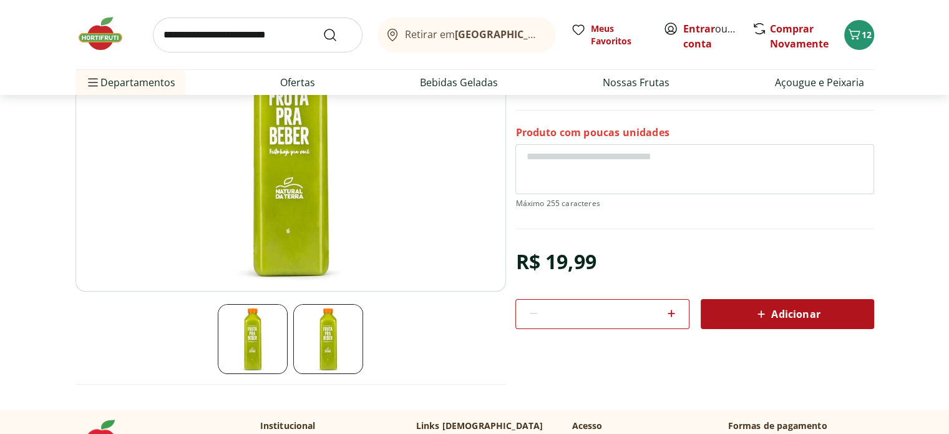
scroll to position [187, 0]
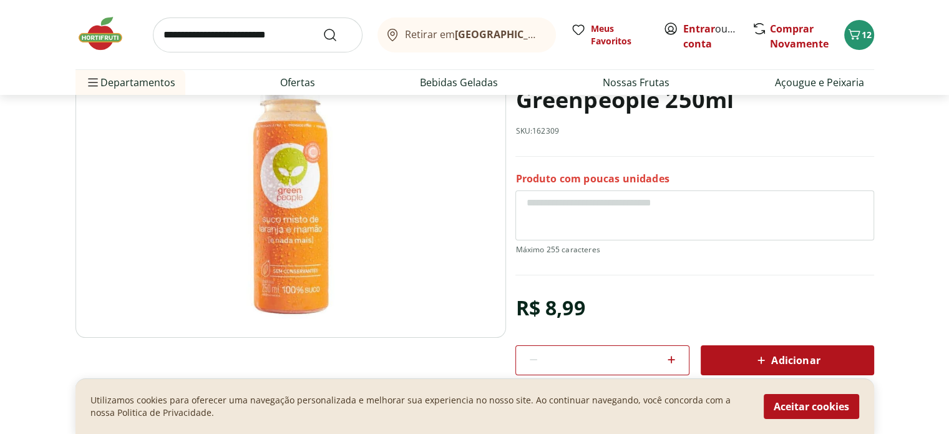
scroll to position [187, 0]
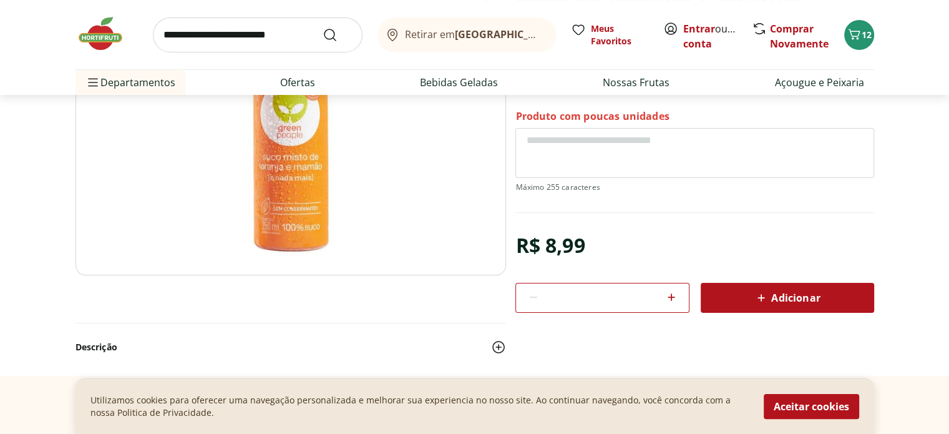
click at [808, 306] on div "Adicionar" at bounding box center [788, 298] width 154 height 22
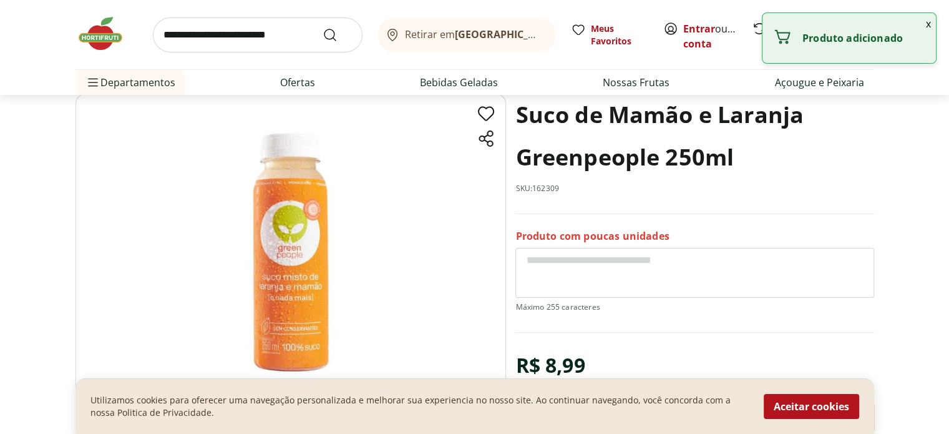
scroll to position [62, 0]
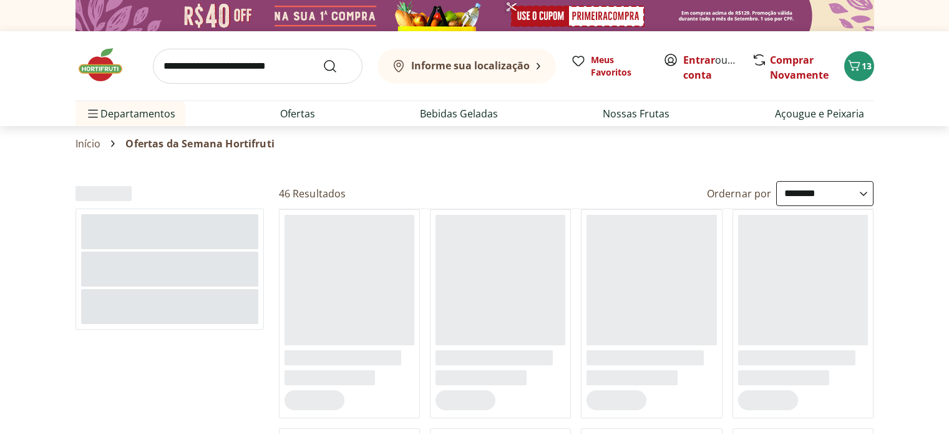
select select "**********"
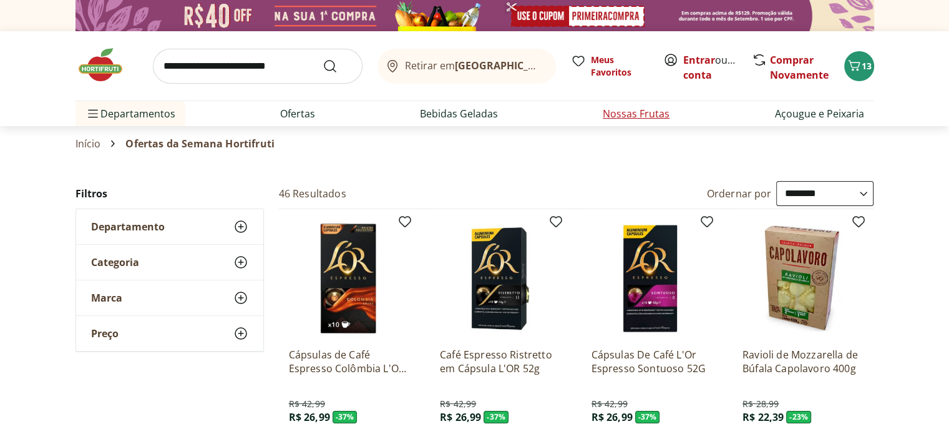
click at [653, 119] on link "Nossas Frutas" at bounding box center [636, 113] width 67 height 15
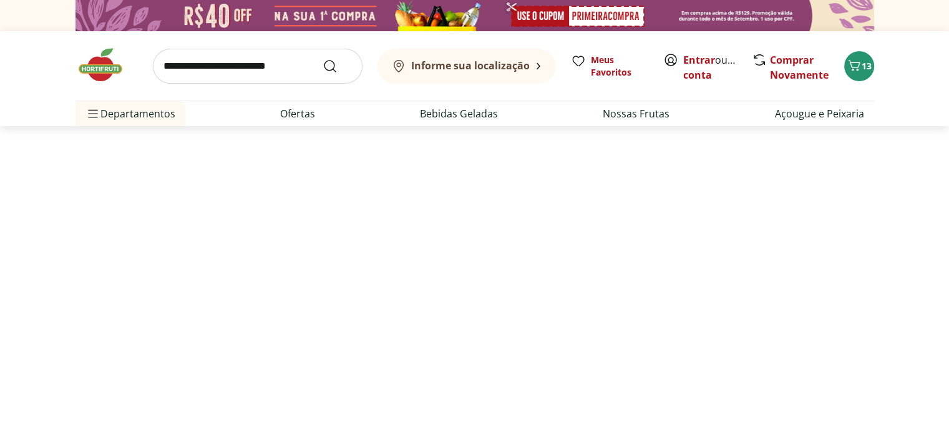
select select "**********"
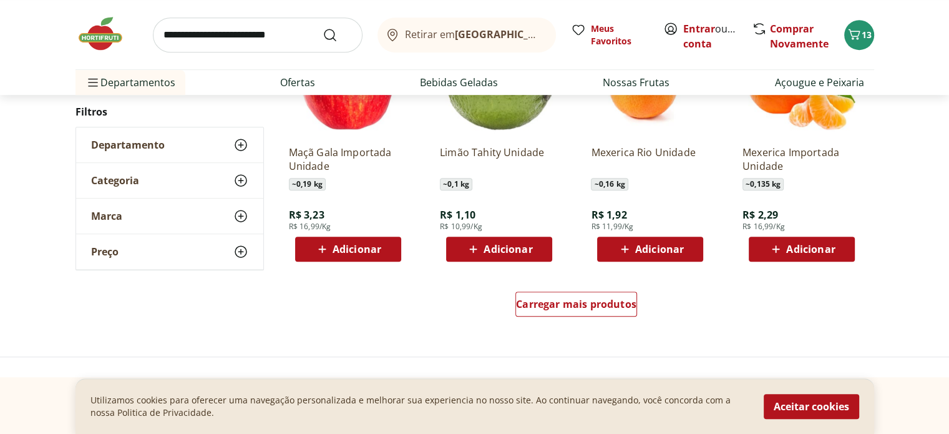
scroll to position [811, 0]
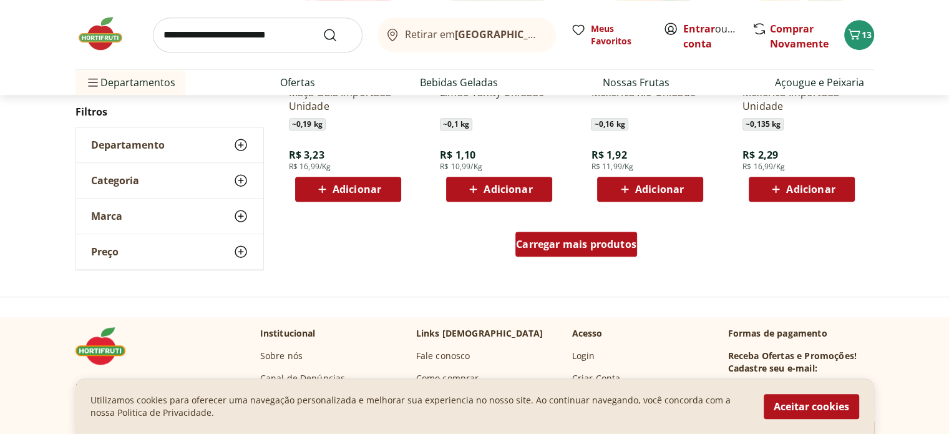
click at [582, 246] on span "Carregar mais produtos" at bounding box center [576, 244] width 120 height 10
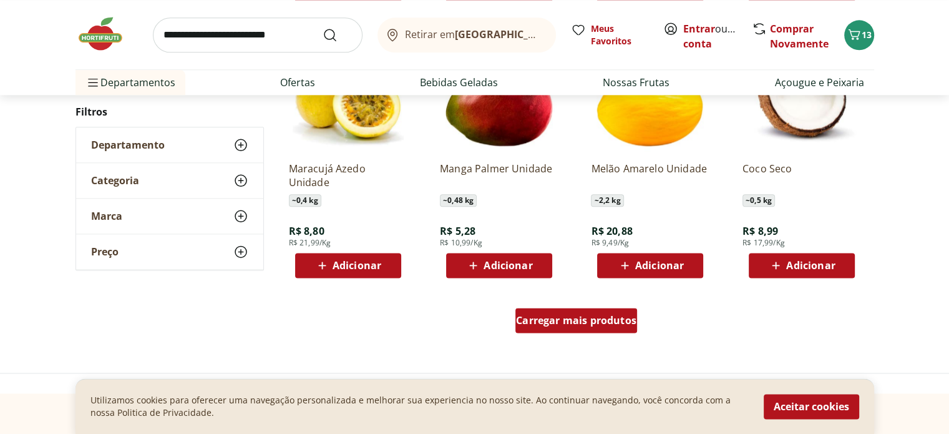
scroll to position [1623, 0]
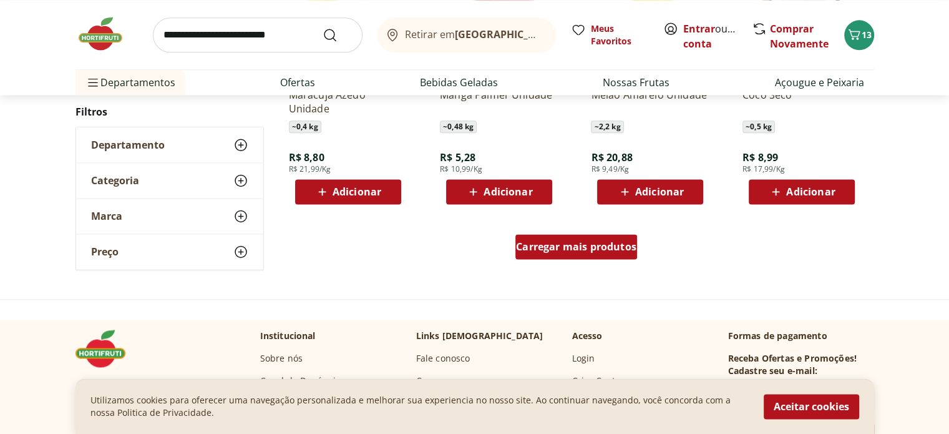
click at [582, 246] on span "Carregar mais produtos" at bounding box center [576, 247] width 120 height 10
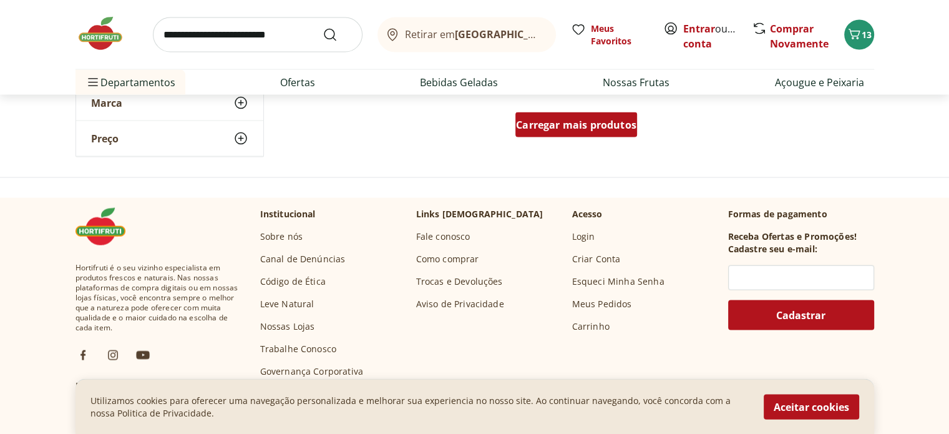
scroll to position [2559, 0]
click at [607, 132] on div "Carregar mais produtos" at bounding box center [577, 124] width 122 height 25
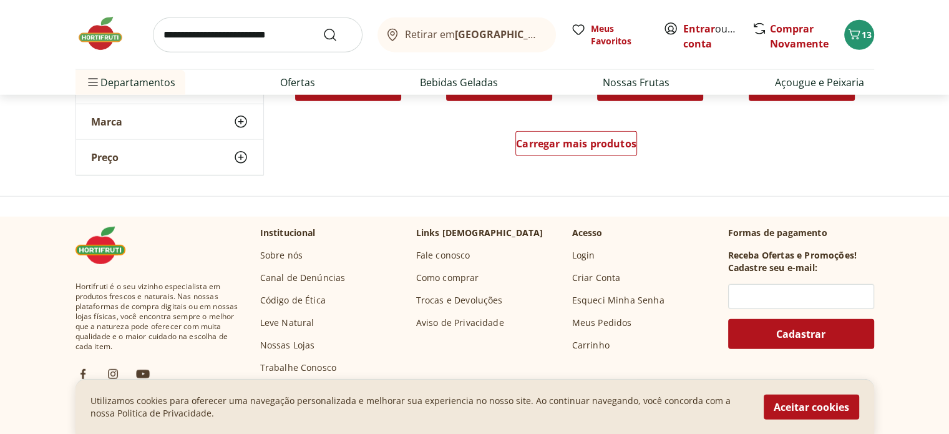
scroll to position [3371, 0]
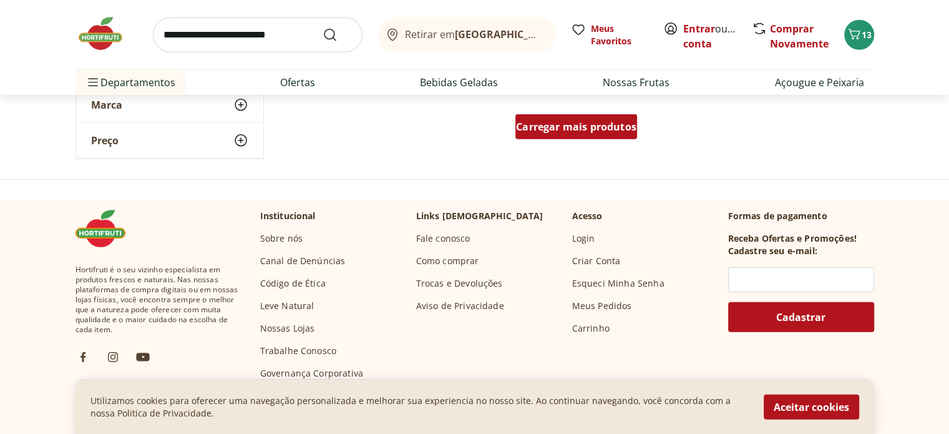
click at [602, 124] on span "Carregar mais produtos" at bounding box center [576, 127] width 120 height 10
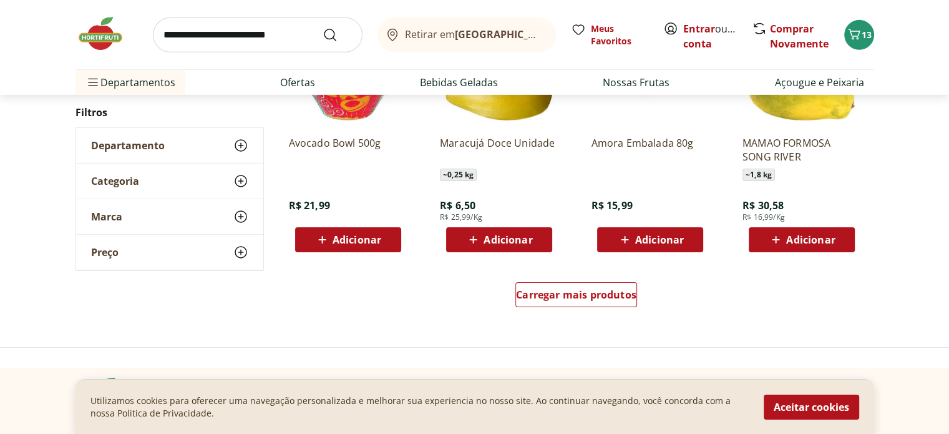
scroll to position [4120, 0]
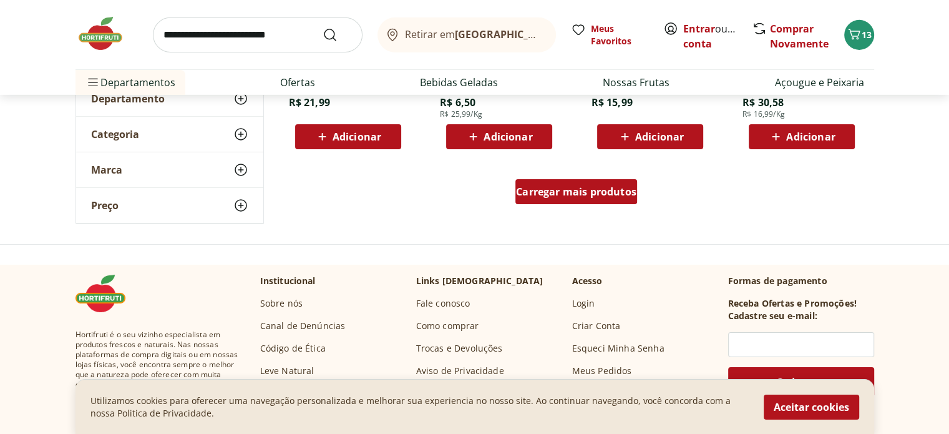
click at [589, 192] on span "Carregar mais produtos" at bounding box center [576, 192] width 120 height 10
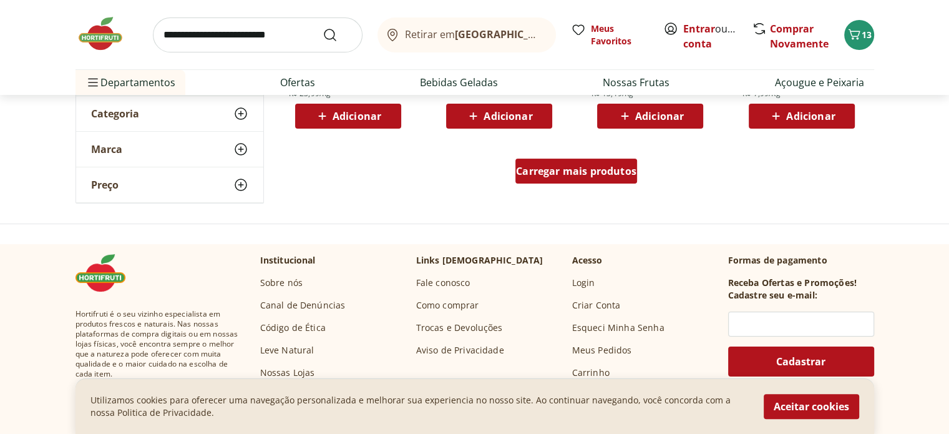
scroll to position [4994, 0]
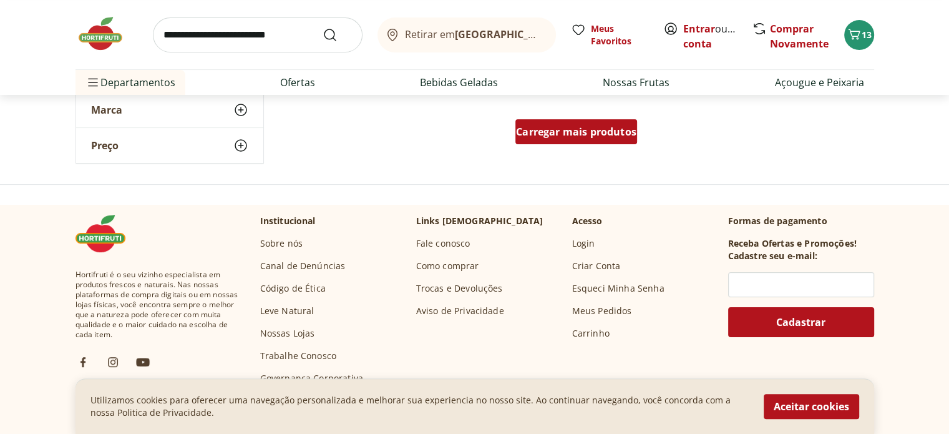
click at [602, 130] on span "Carregar mais produtos" at bounding box center [576, 132] width 120 height 10
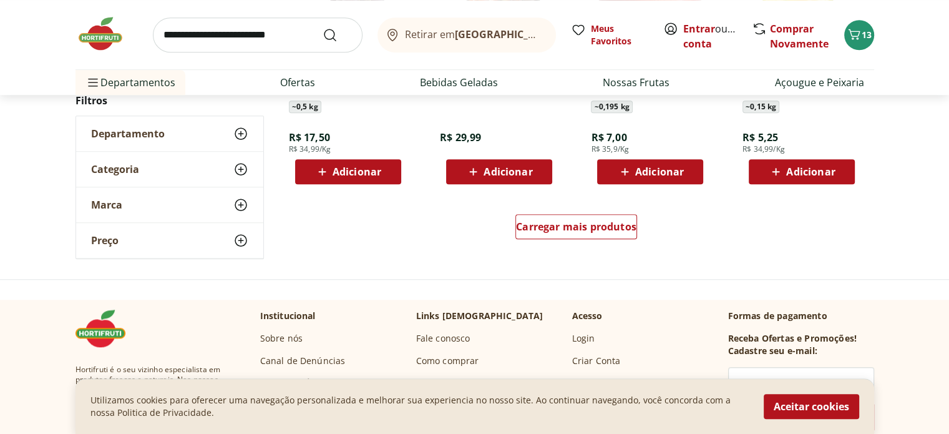
scroll to position [5743, 0]
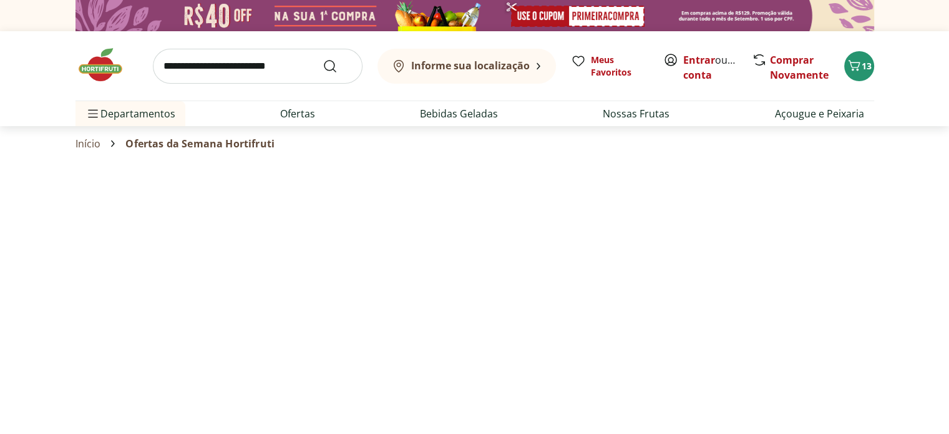
select select "**********"
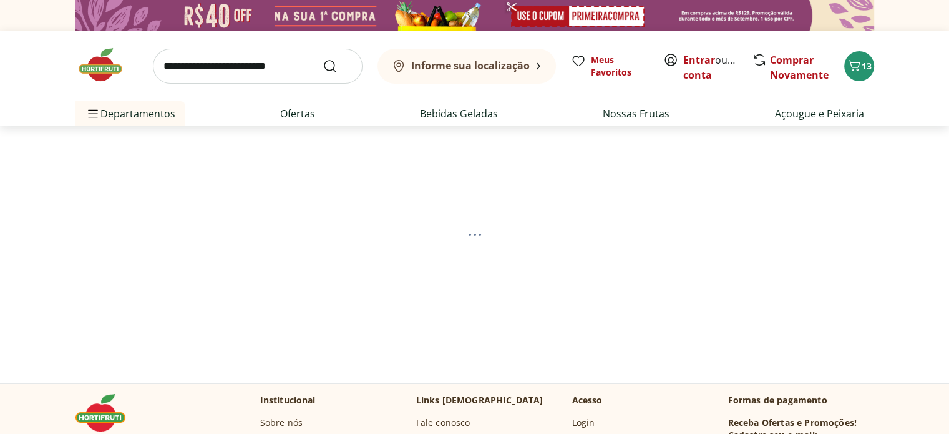
select select "**********"
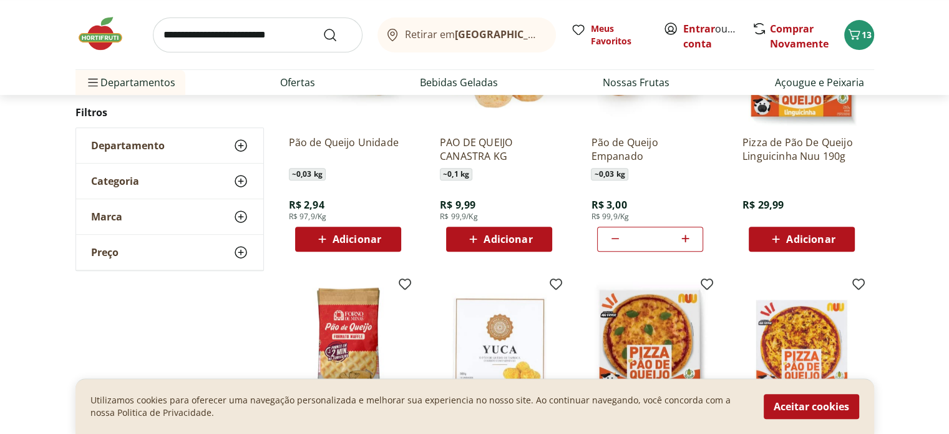
scroll to position [375, 0]
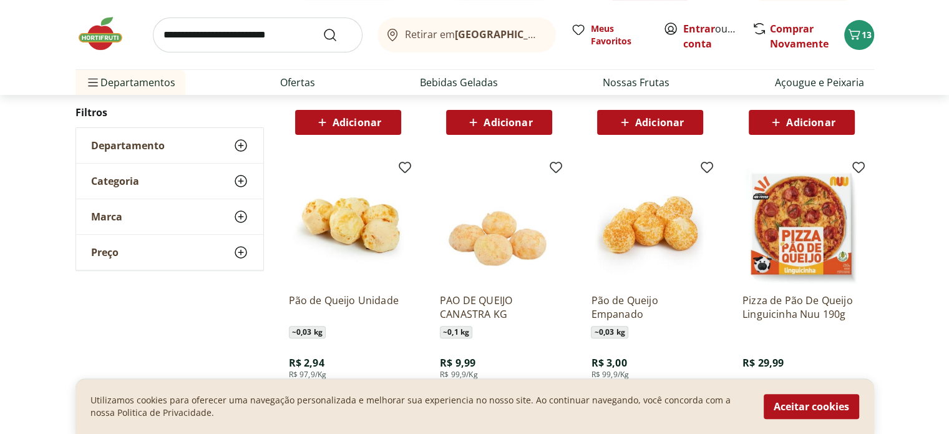
click at [192, 34] on input "search" at bounding box center [258, 34] width 210 height 35
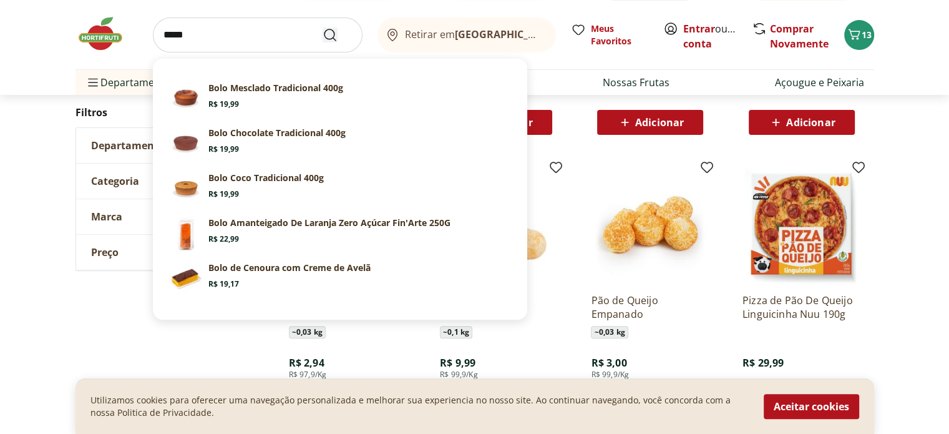
type input "*****"
click at [327, 37] on icon "Submit Search" at bounding box center [330, 34] width 15 height 15
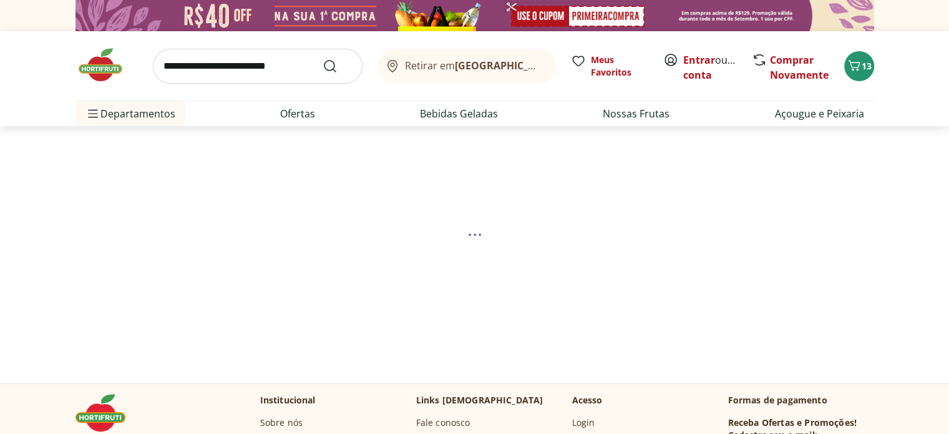
select select "**********"
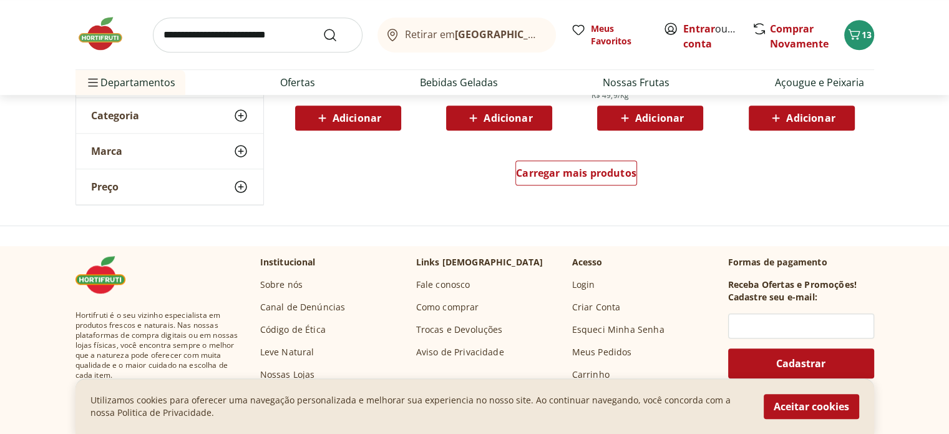
scroll to position [936, 0]
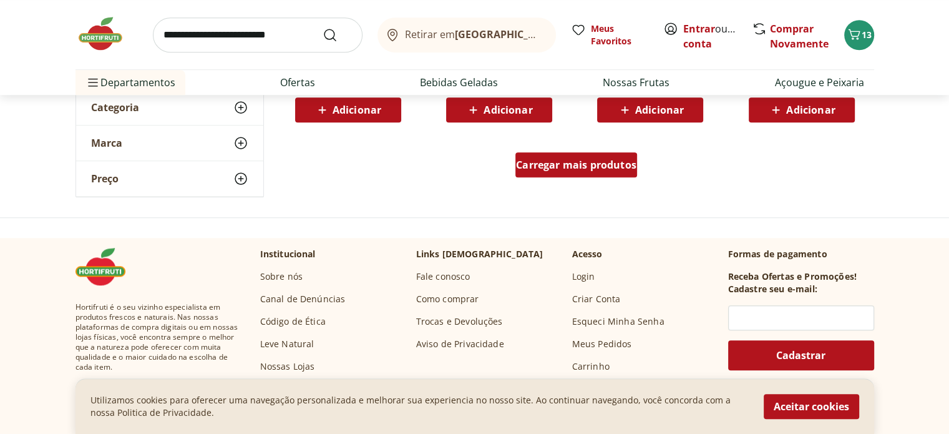
click at [592, 165] on span "Carregar mais produtos" at bounding box center [576, 165] width 120 height 10
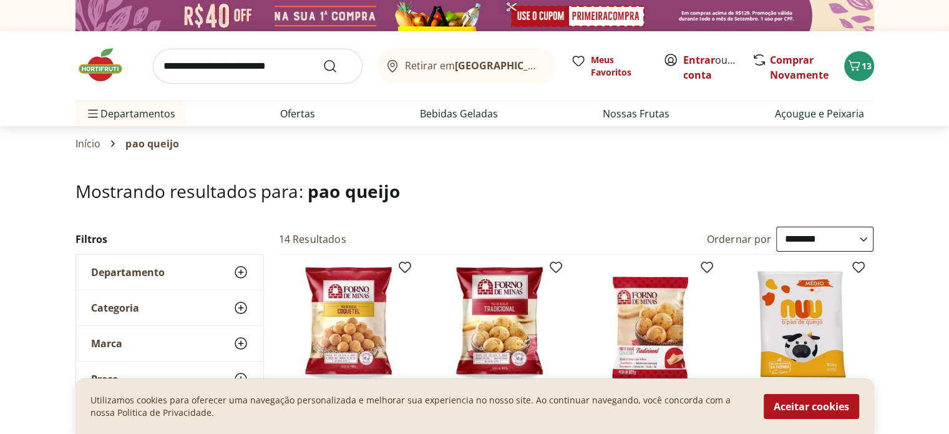
scroll to position [375, 0]
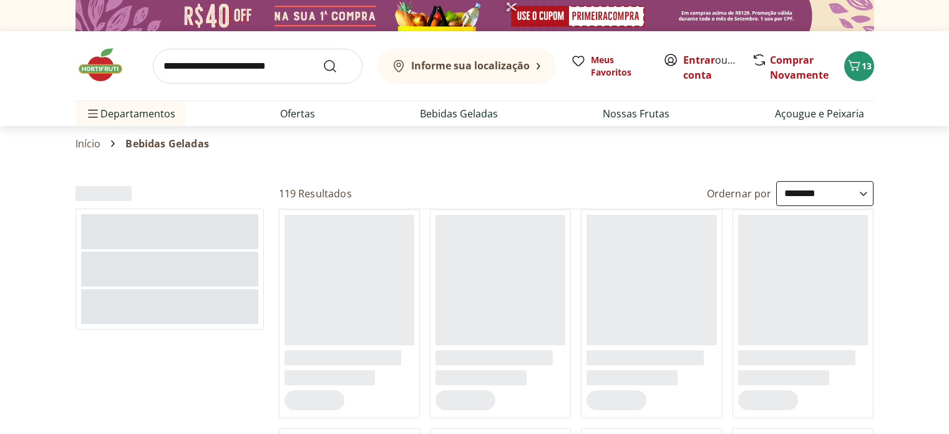
select select "**********"
